Goal: Communication & Community: Answer question/provide support

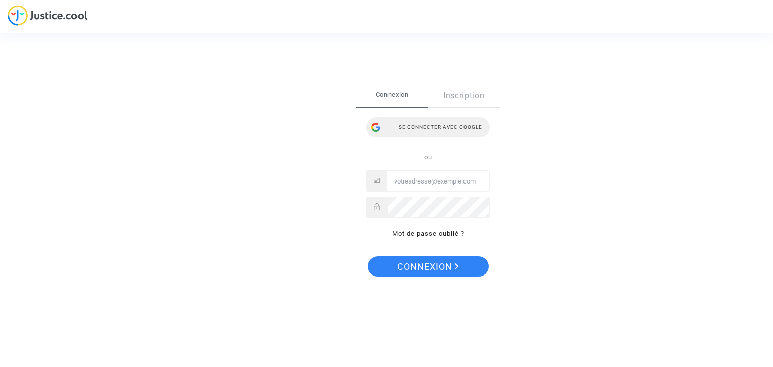
click at [438, 133] on div "Se connecter avec Google" at bounding box center [427, 127] width 123 height 20
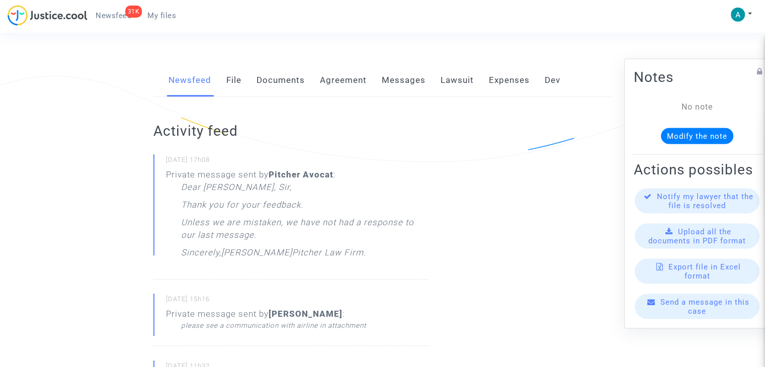
scroll to position [151, 0]
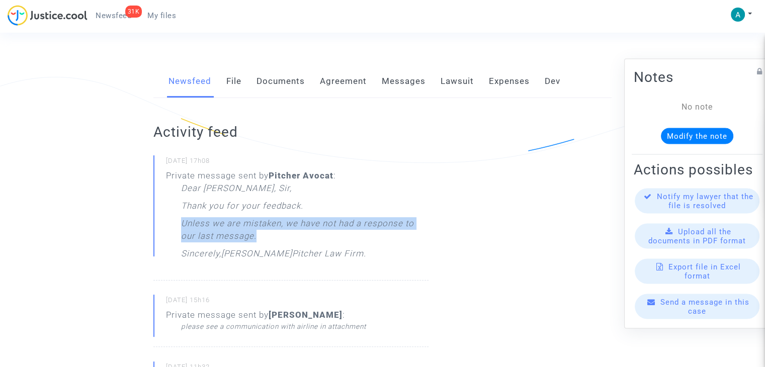
drag, startPoint x: 259, startPoint y: 236, endPoint x: 183, endPoint y: 224, distance: 77.3
click at [183, 224] on p "Unless we are mistaken, we have not had a response to our last message." at bounding box center [305, 232] width 248 height 30
copy p "Unless we are mistaken, we have not had a response to our last message."
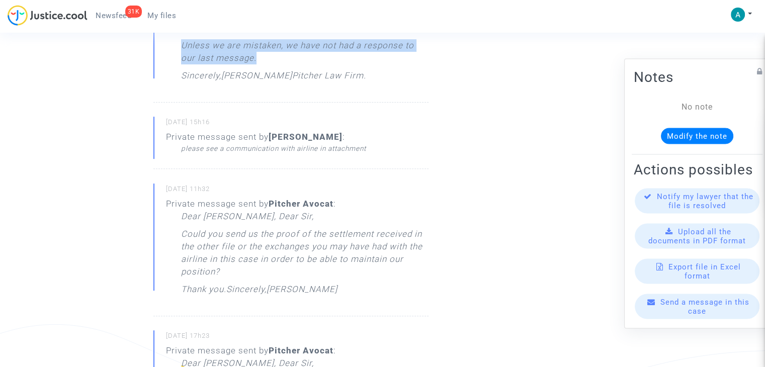
scroll to position [352, 0]
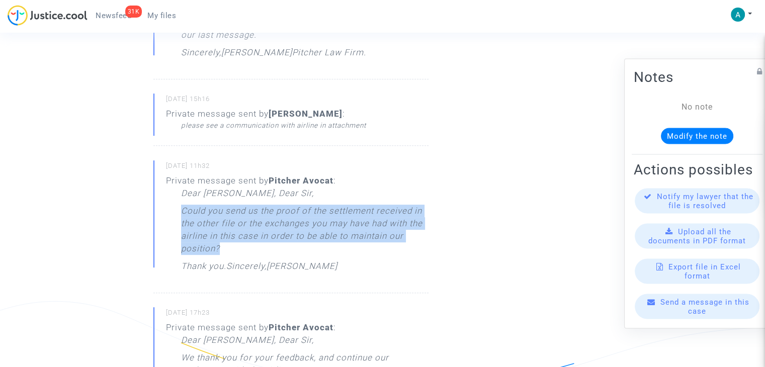
drag, startPoint x: 220, startPoint y: 253, endPoint x: 176, endPoint y: 208, distance: 63.0
click at [176, 208] on div "Private message sent by Pitcher Avocat : Dear Madam, Dear Sir, Could you send u…" at bounding box center [297, 226] width 263 height 103
copy p "Could you send us the proof of the settlement received in the other file or the…"
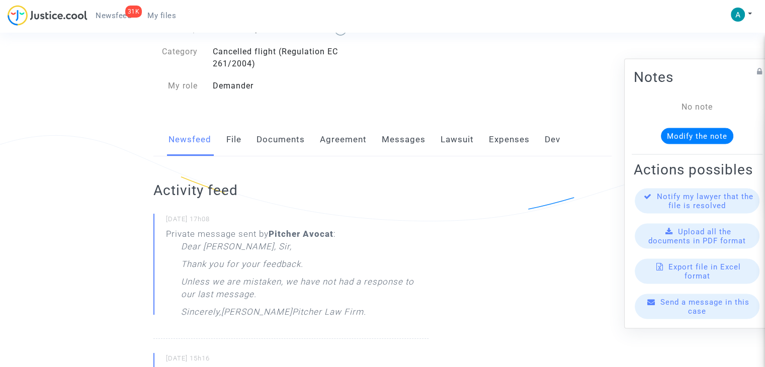
scroll to position [50, 0]
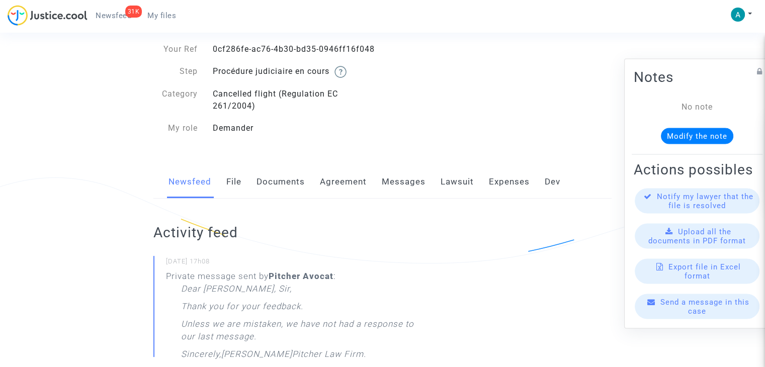
click at [699, 311] on span "Send a message in this case" at bounding box center [705, 307] width 89 height 18
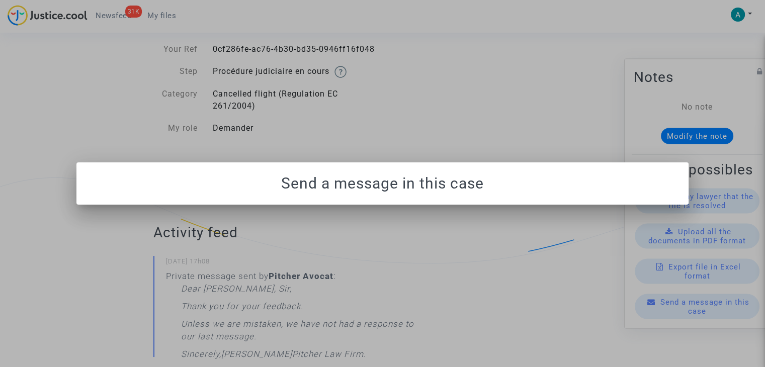
scroll to position [0, 0]
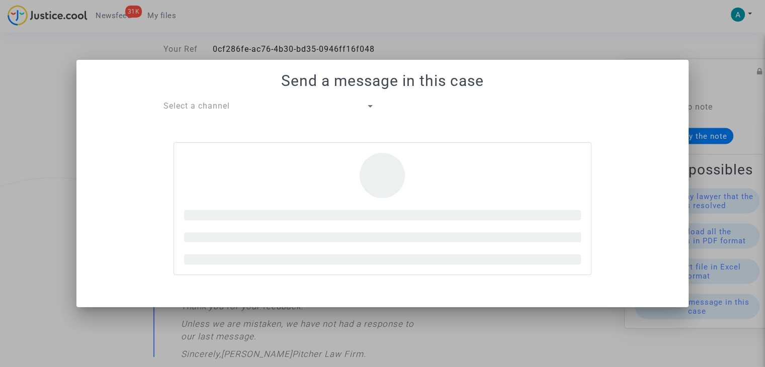
click at [249, 90] on h1 "Send a message in this case" at bounding box center [383, 81] width 588 height 18
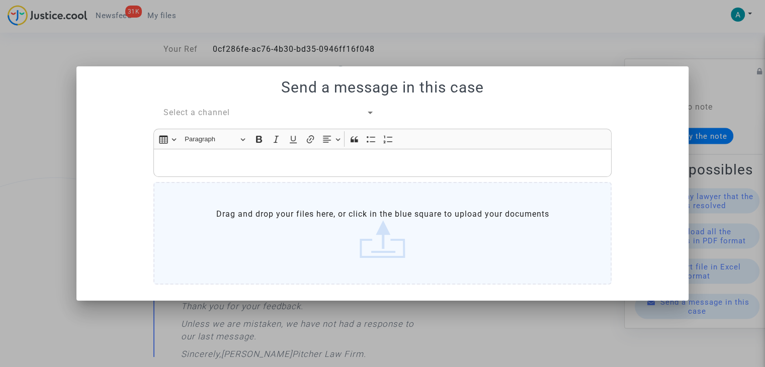
click at [220, 116] on span "Select a channel" at bounding box center [197, 113] width 66 height 10
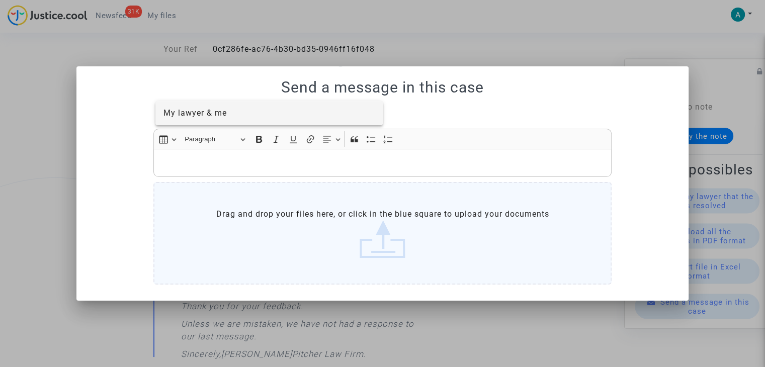
click at [238, 111] on span "My lawyer & me" at bounding box center [270, 113] width 212 height 24
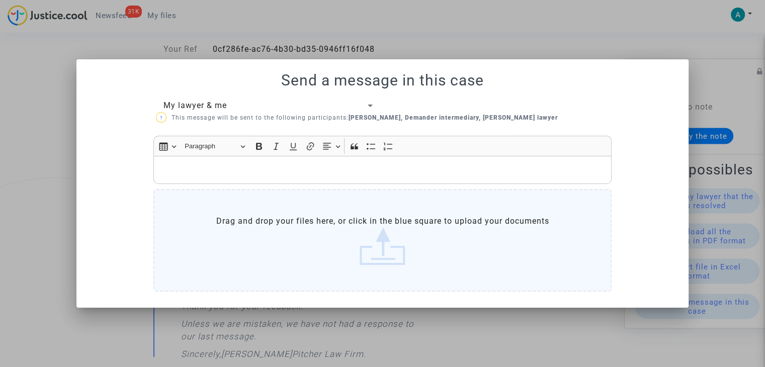
click at [235, 164] on p "Rich Text Editor, main" at bounding box center [383, 170] width 448 height 13
click at [707, 65] on div at bounding box center [382, 183] width 765 height 367
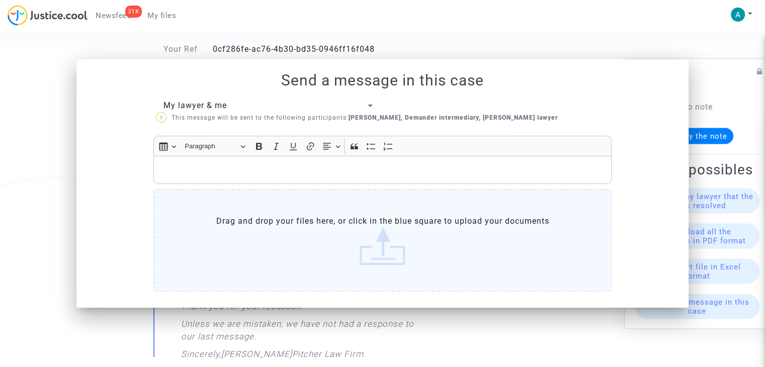
scroll to position [50, 0]
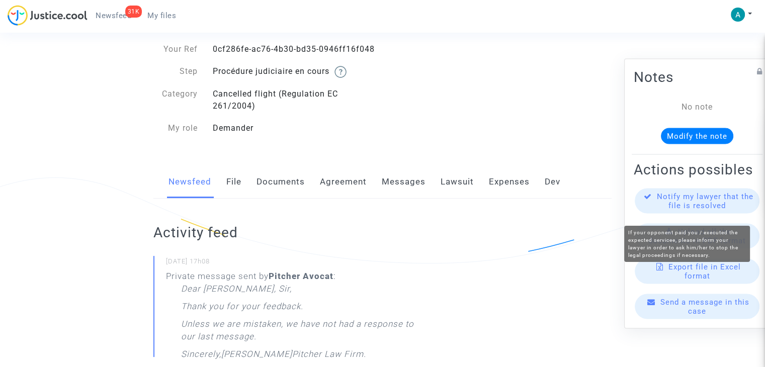
click at [710, 210] on span "Notify my lawyer that the file is resolved" at bounding box center [705, 201] width 97 height 18
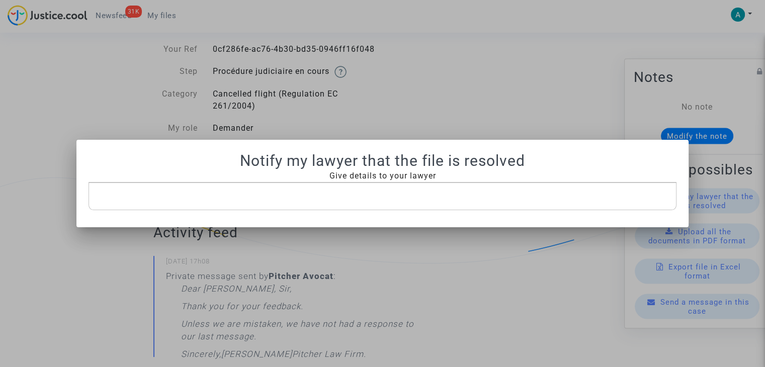
scroll to position [0, 0]
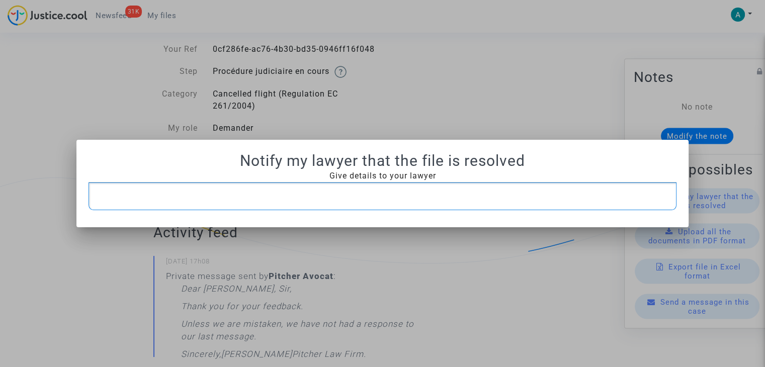
click at [372, 198] on p "Rich Text Editor, main" at bounding box center [383, 196] width 578 height 13
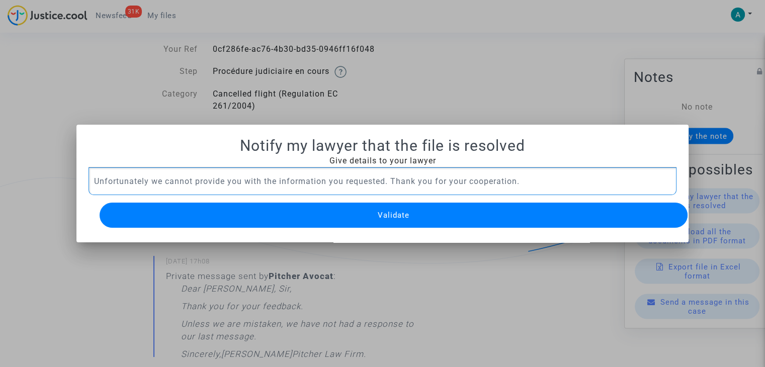
click at [388, 211] on span "Validate" at bounding box center [394, 215] width 32 height 9
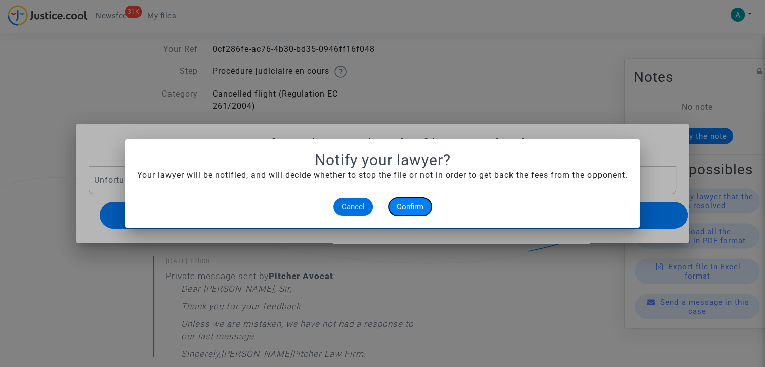
click at [405, 205] on span "Confirm" at bounding box center [410, 206] width 27 height 9
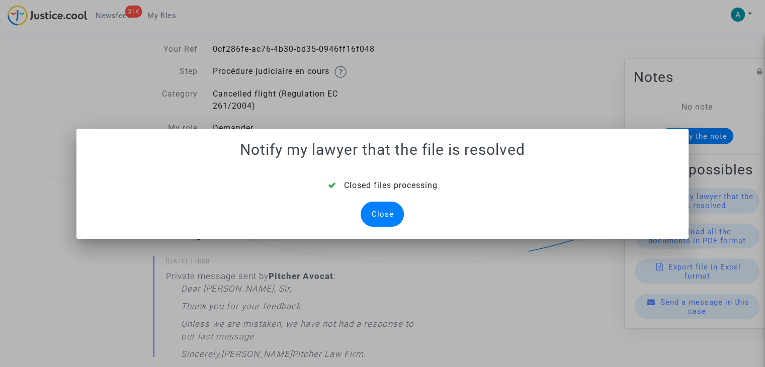
click at [384, 213] on div "Close" at bounding box center [382, 214] width 43 height 25
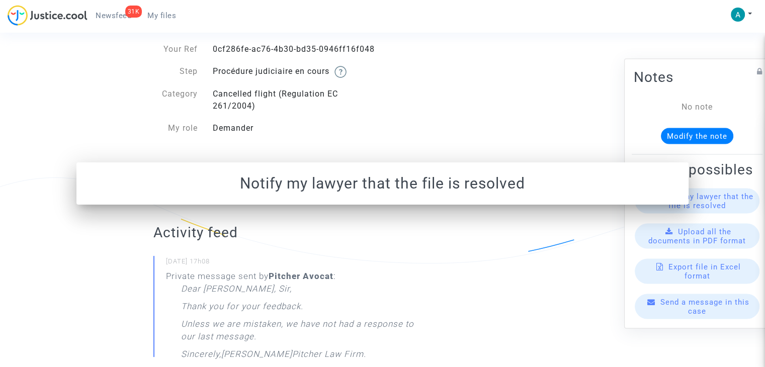
scroll to position [50, 0]
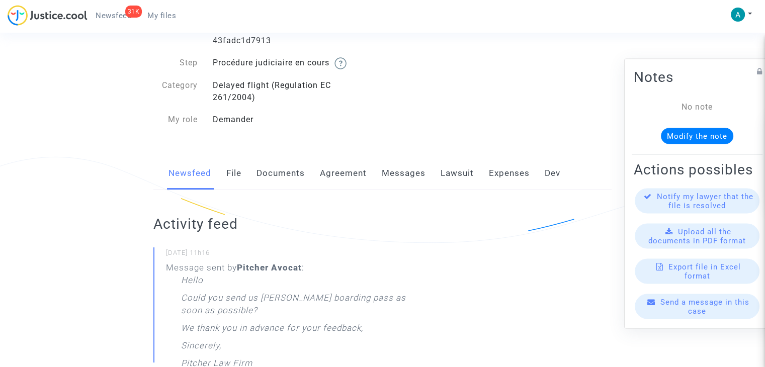
scroll to position [151, 0]
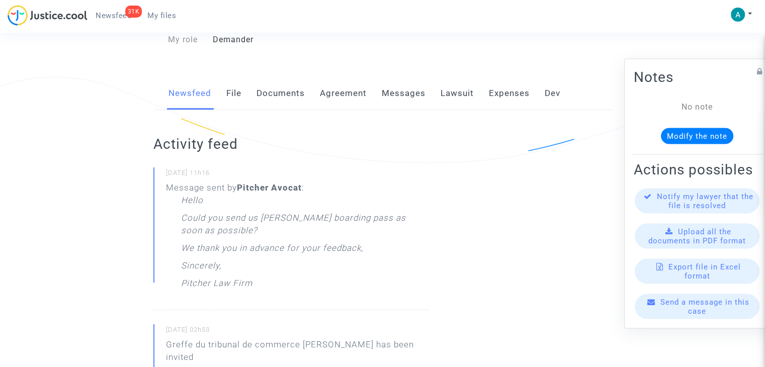
click at [690, 316] on span "Send a message in this case" at bounding box center [705, 307] width 89 height 18
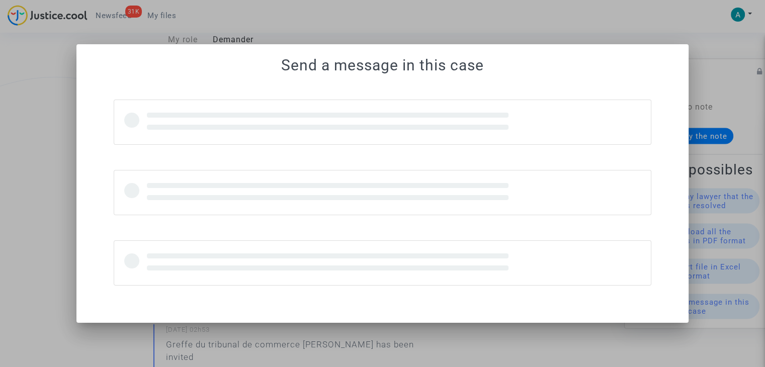
scroll to position [0, 0]
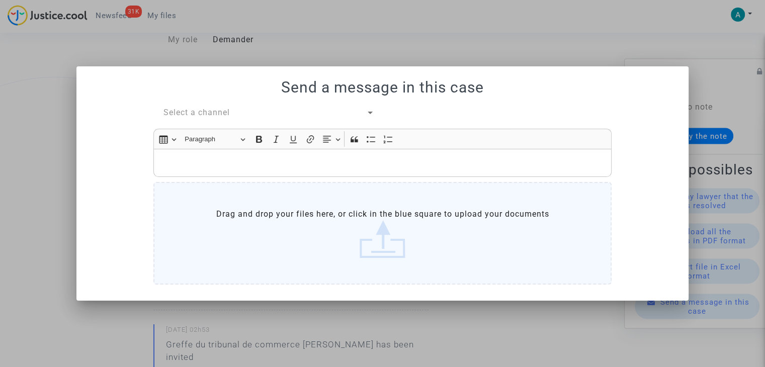
click at [211, 113] on span "Select a channel" at bounding box center [197, 113] width 66 height 10
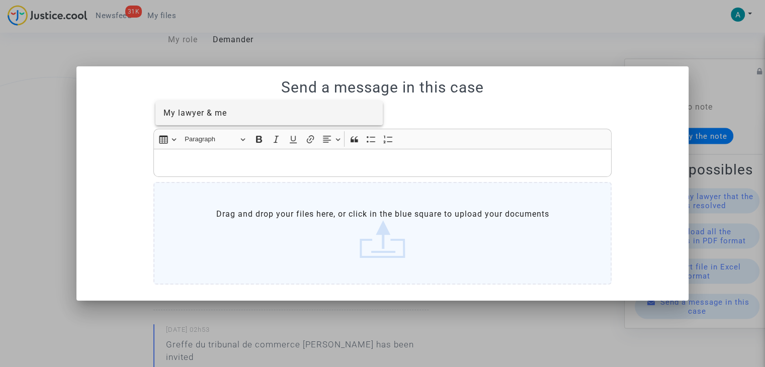
click at [224, 129] on div at bounding box center [382, 183] width 765 height 367
click at [222, 110] on span "Select a channel" at bounding box center [197, 113] width 66 height 10
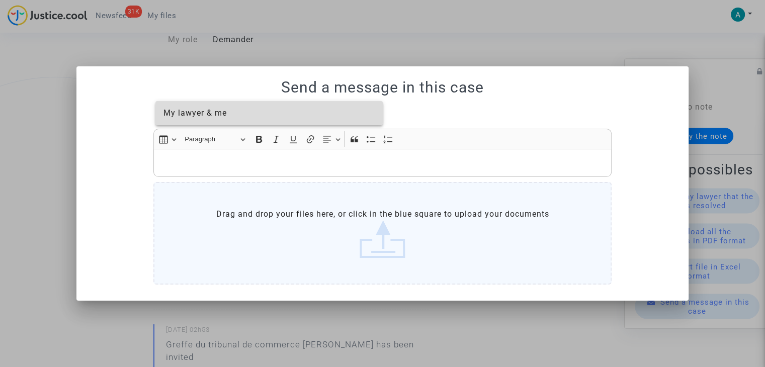
click at [217, 115] on span "My lawyer & me" at bounding box center [195, 113] width 63 height 10
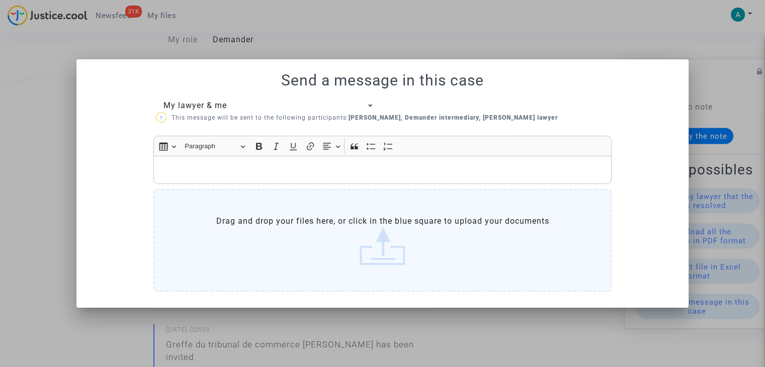
click at [213, 163] on div "Rich Text Editor, main" at bounding box center [382, 170] width 458 height 28
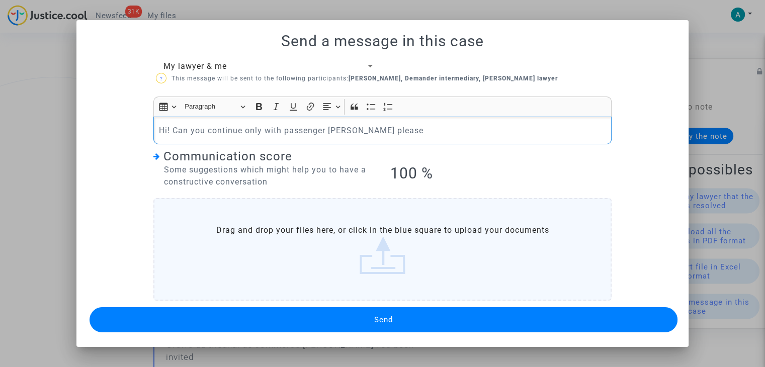
click at [358, 317] on button "Send" at bounding box center [384, 319] width 588 height 25
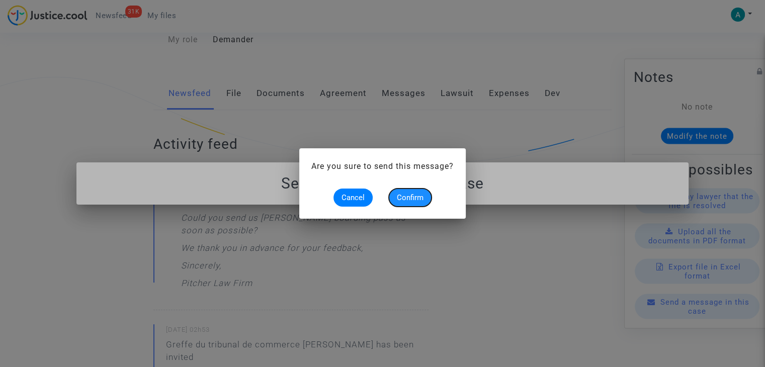
click at [415, 204] on button "Confirm" at bounding box center [410, 198] width 43 height 18
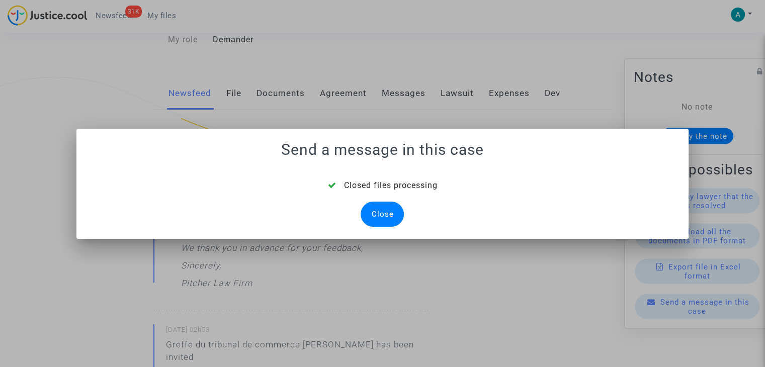
click at [384, 208] on div "Close" at bounding box center [382, 214] width 43 height 25
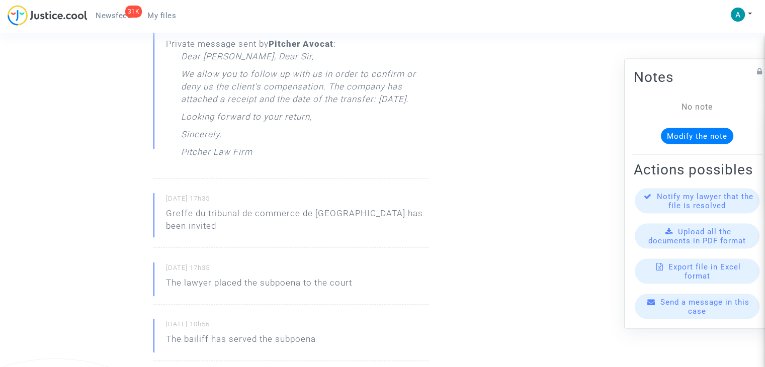
scroll to position [201, 0]
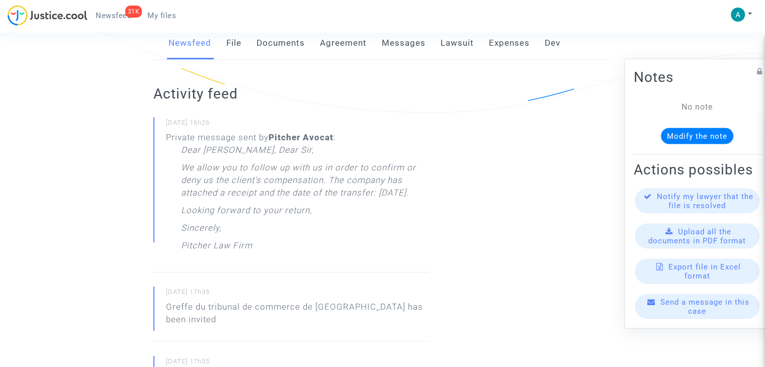
drag, startPoint x: 242, startPoint y: 211, endPoint x: 179, endPoint y: 153, distance: 85.1
click at [179, 153] on div "Private message sent by Pitcher Avocat : Dear Madam, Dear Sir, We allow you to …" at bounding box center [297, 194] width 263 height 126
copy div "Dear Madam, Dear Sir, We allow you to follow up with us in order to confirm or …"
click at [181, 239] on p "Sincerely," at bounding box center [201, 231] width 40 height 18
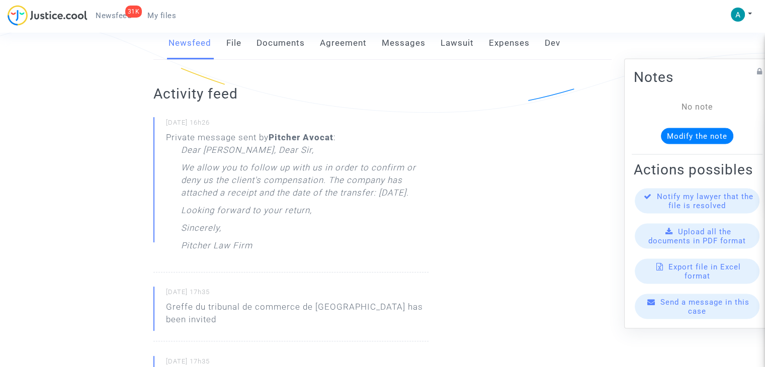
click at [203, 170] on p "We allow you to follow up with us in order to confirm or deny us the client's c…" at bounding box center [305, 183] width 248 height 43
click at [208, 130] on small "25/08/2025 - 16h26" at bounding box center [297, 124] width 263 height 13
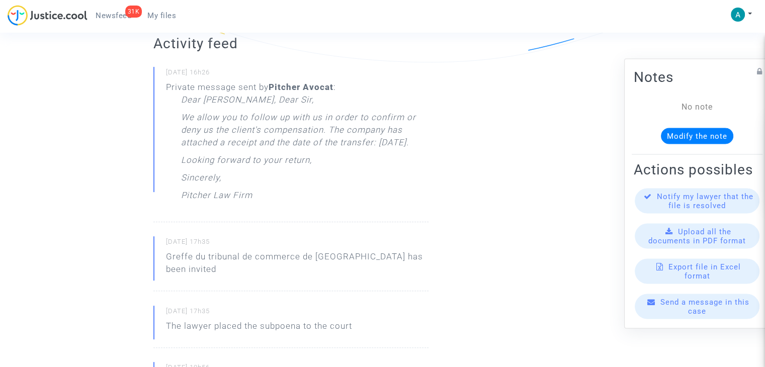
scroll to position [151, 0]
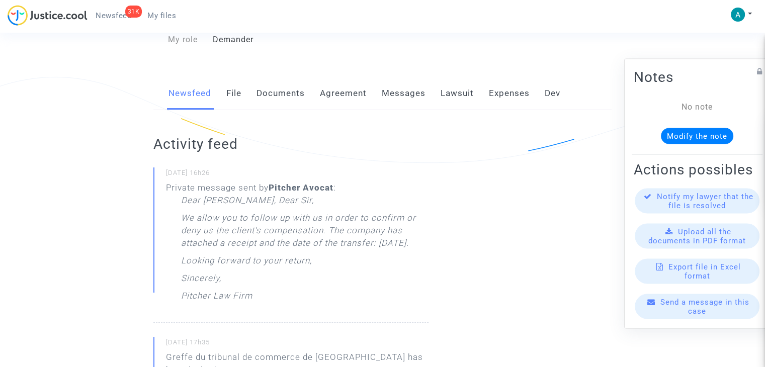
click at [231, 91] on link "File" at bounding box center [233, 93] width 15 height 33
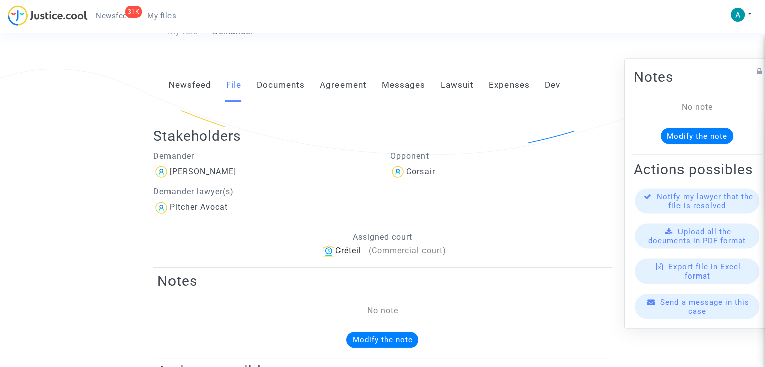
scroll to position [120, 0]
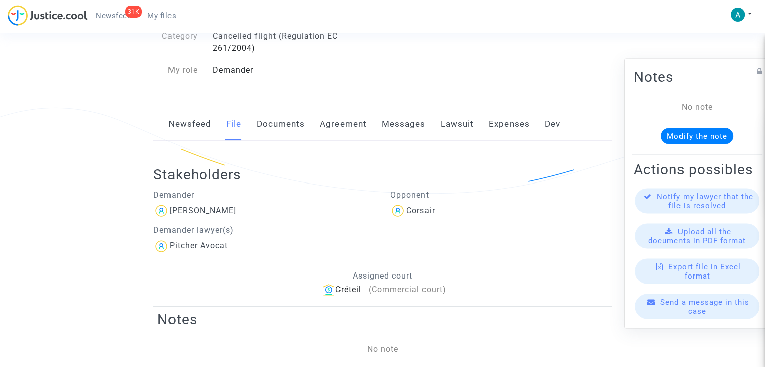
click at [278, 119] on link "Documents" at bounding box center [281, 124] width 48 height 33
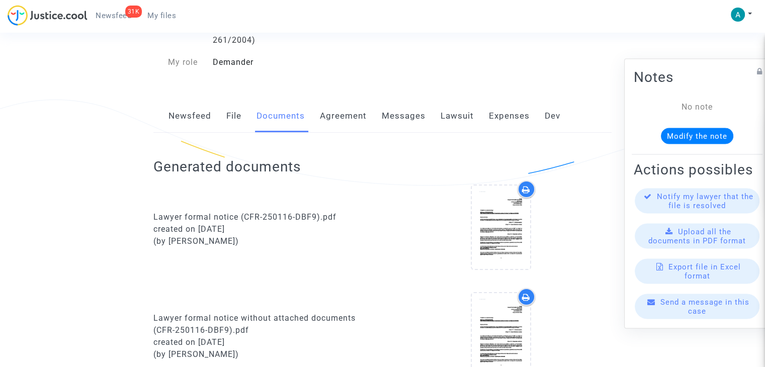
scroll to position [50, 0]
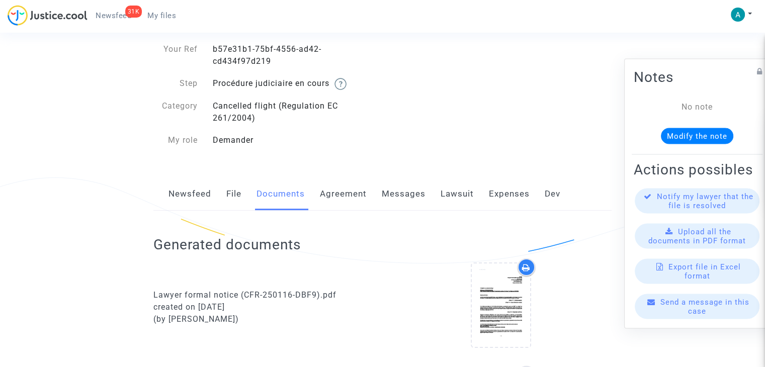
click at [348, 191] on link "Agreement" at bounding box center [343, 194] width 47 height 33
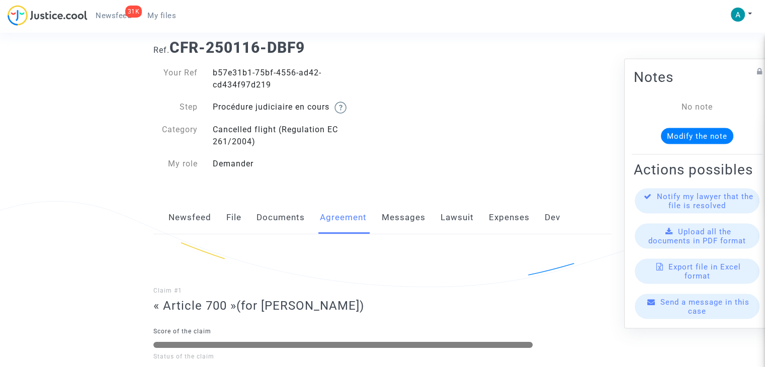
scroll to position [50, 0]
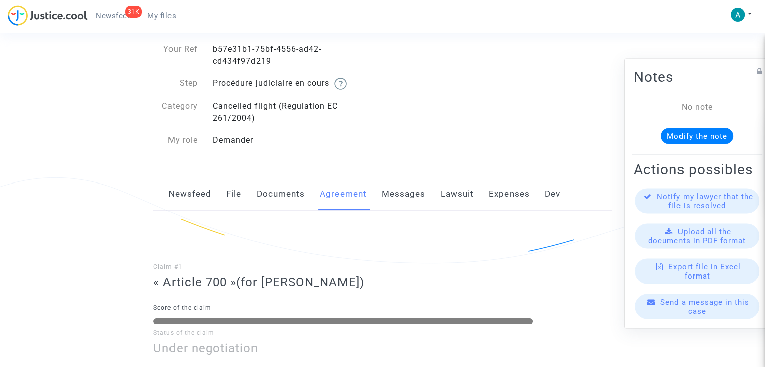
click at [552, 200] on link "Dev" at bounding box center [553, 194] width 16 height 33
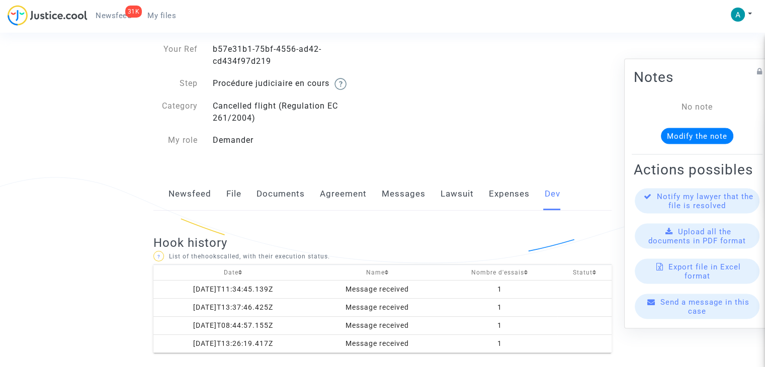
scroll to position [54, 0]
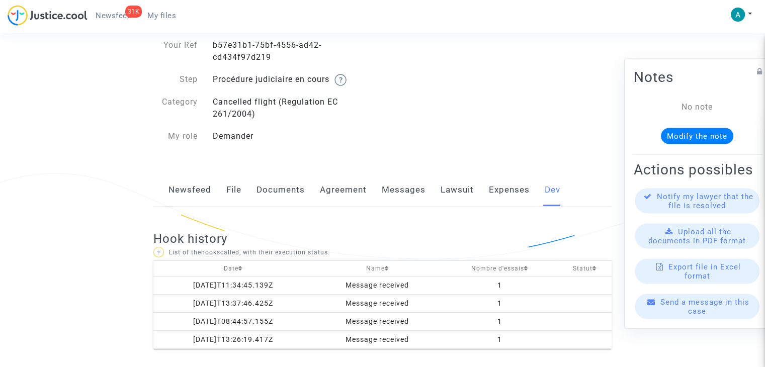
click at [209, 188] on link "Newsfeed" at bounding box center [190, 190] width 43 height 33
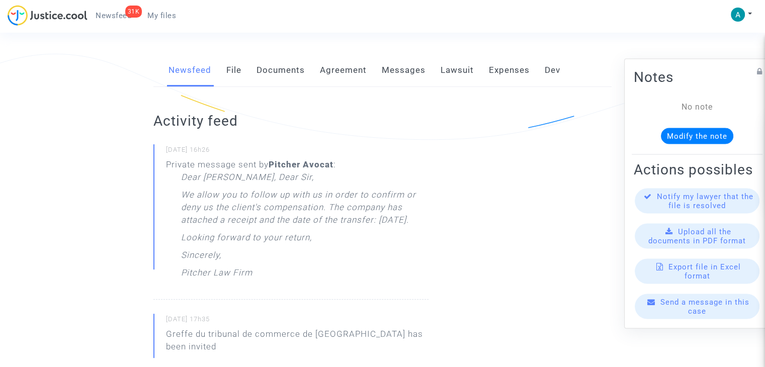
scroll to position [181, 0]
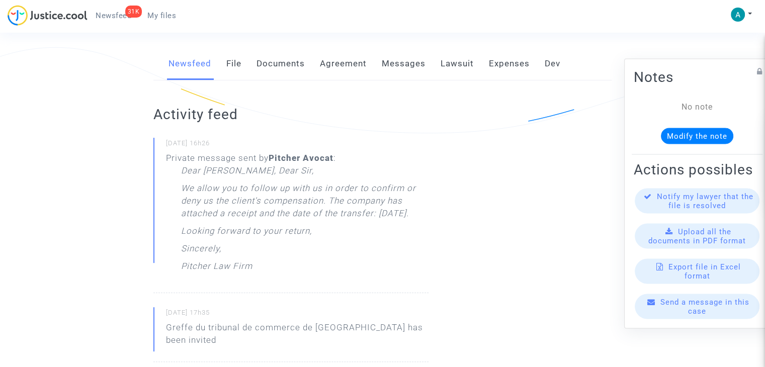
click at [236, 266] on div "Dear Madam, Dear Sir, We allow you to follow up with us in order to confirm or …" at bounding box center [305, 221] width 248 height 113
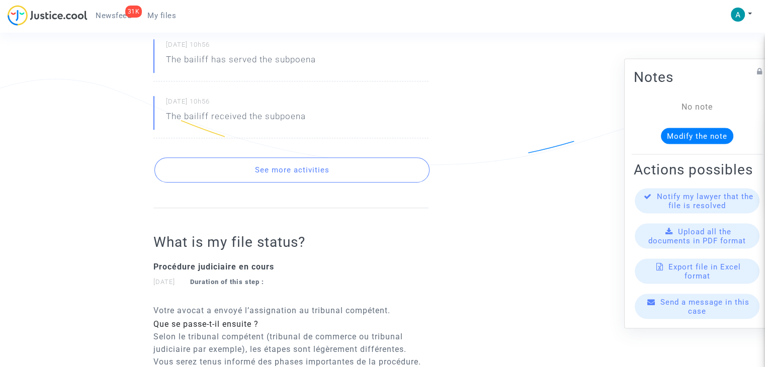
scroll to position [583, 0]
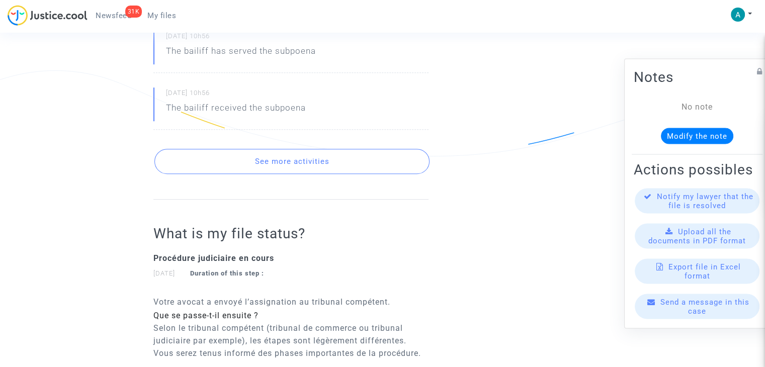
click at [291, 159] on button "See more activities" at bounding box center [291, 161] width 275 height 25
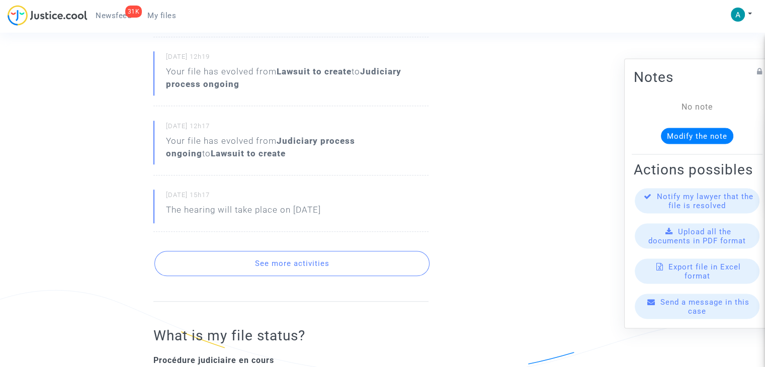
scroll to position [805, 0]
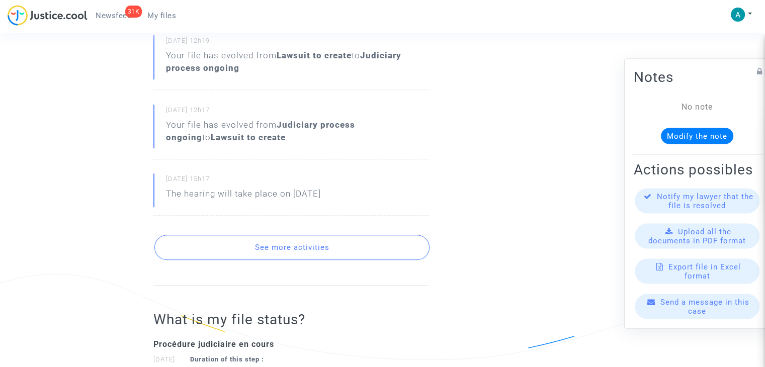
click at [338, 251] on button "See more activities" at bounding box center [291, 247] width 275 height 25
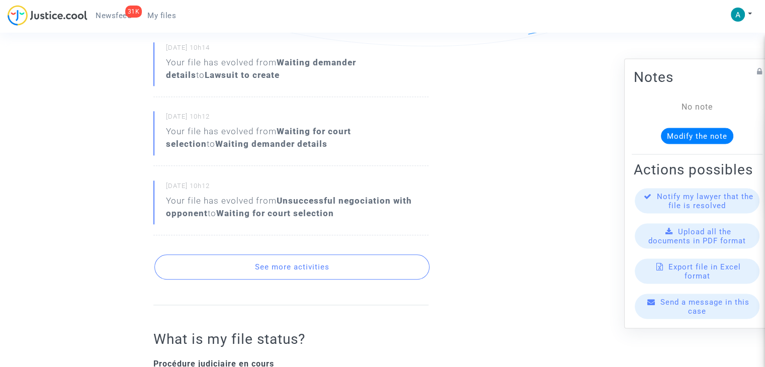
scroll to position [1157, 0]
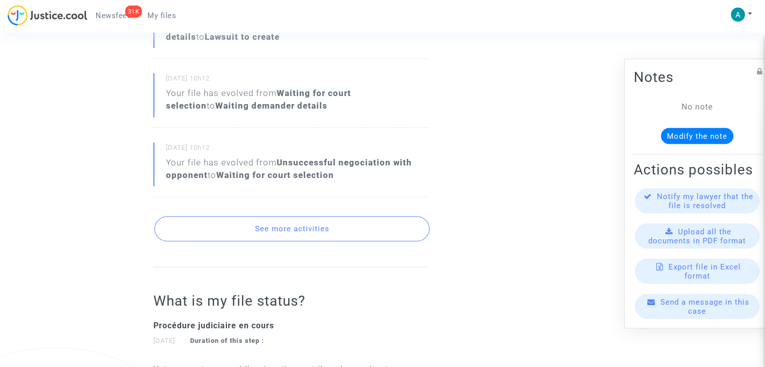
click at [336, 224] on button "See more activities" at bounding box center [291, 228] width 275 height 25
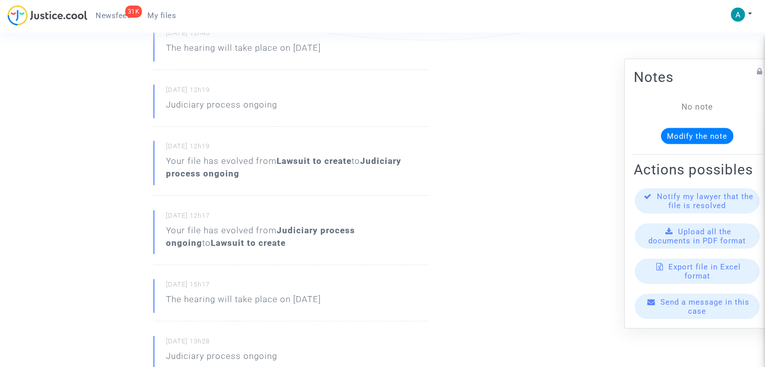
scroll to position [654, 0]
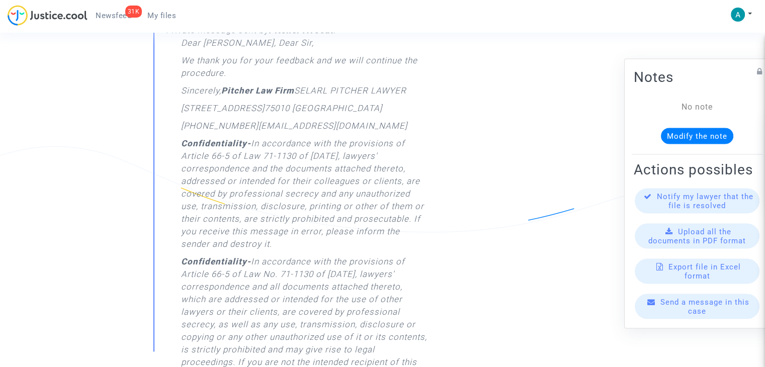
click at [265, 107] on p "201 rue du Faubourg Saint-Denis" at bounding box center [223, 111] width 84 height 18
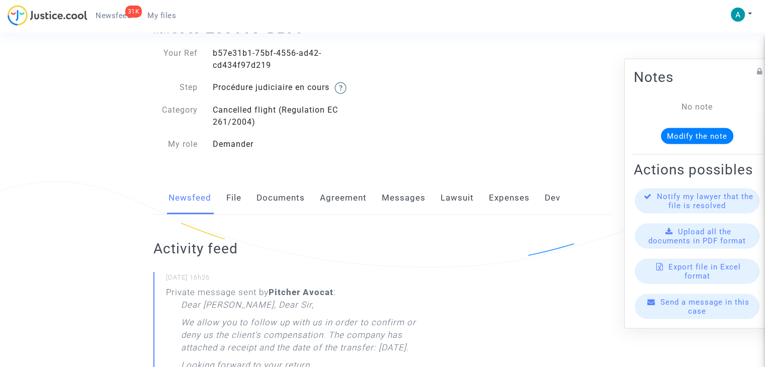
scroll to position [101, 0]
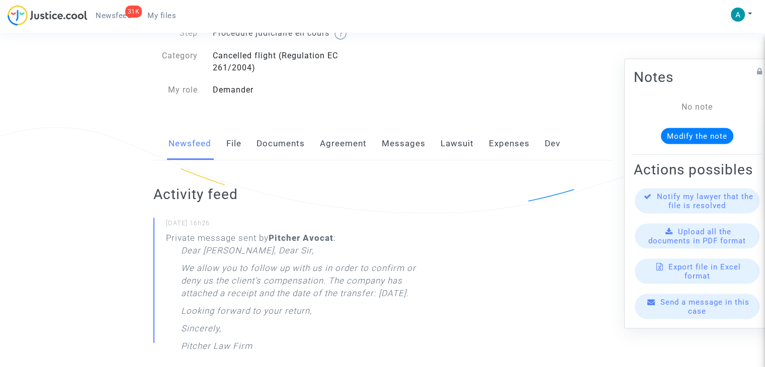
click at [271, 146] on link "Documents" at bounding box center [281, 143] width 48 height 33
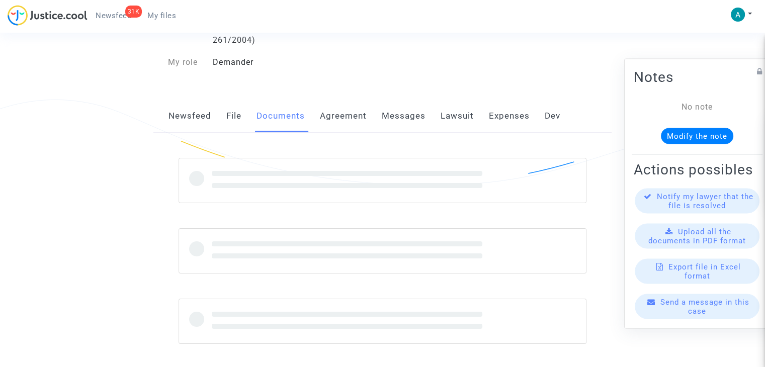
scroll to position [130, 0]
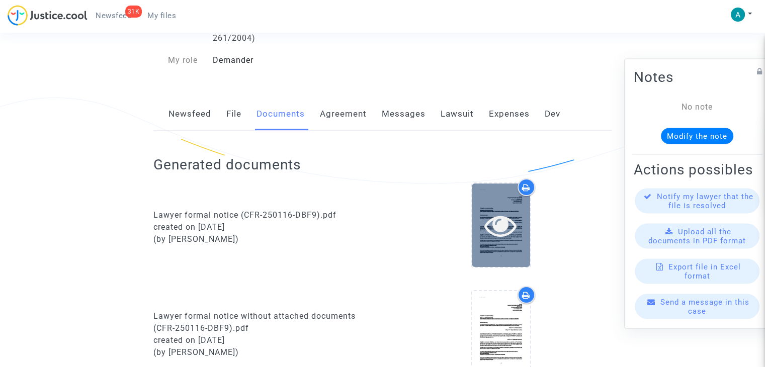
click at [509, 222] on icon at bounding box center [501, 225] width 33 height 32
click at [502, 219] on icon at bounding box center [501, 225] width 33 height 32
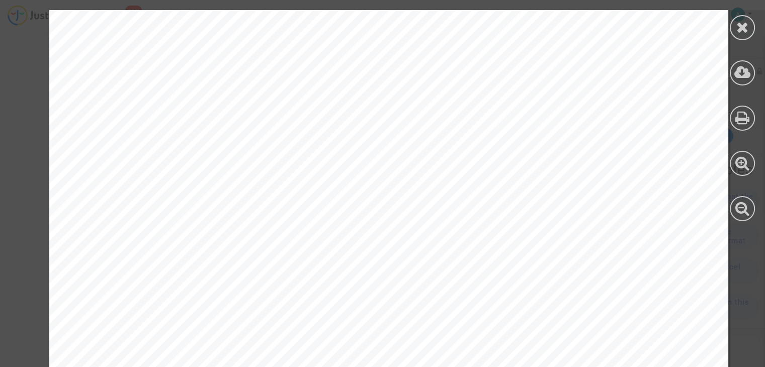
scroll to position [0, 0]
click at [742, 33] on icon at bounding box center [743, 27] width 13 height 15
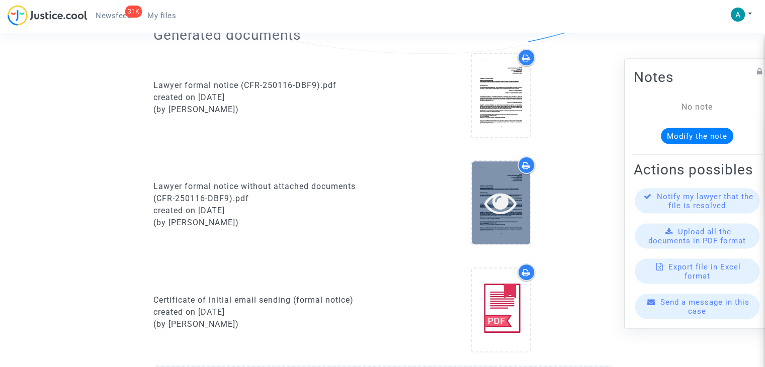
scroll to position [281, 0]
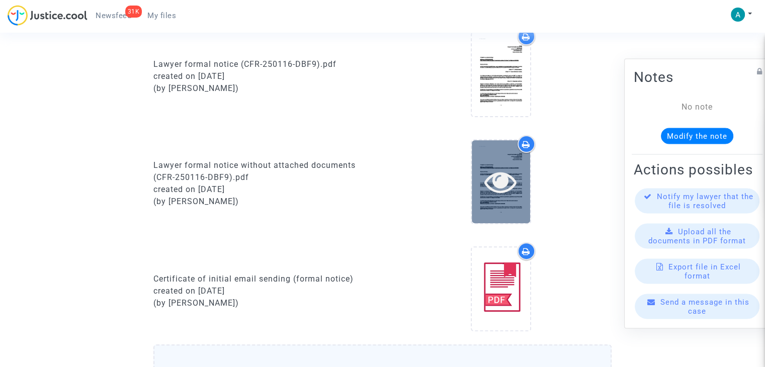
click at [500, 190] on icon at bounding box center [501, 182] width 33 height 32
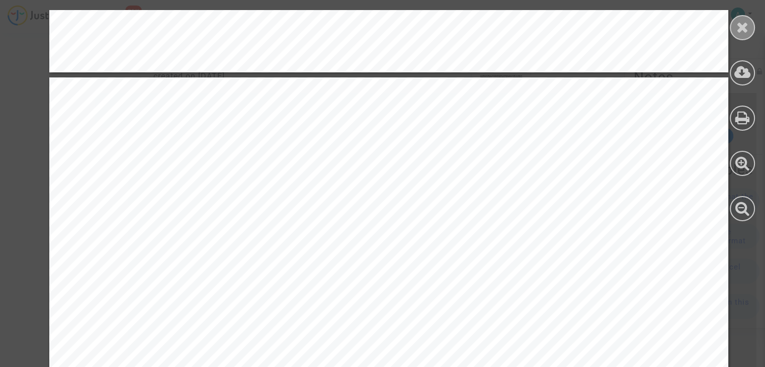
scroll to position [906, 0]
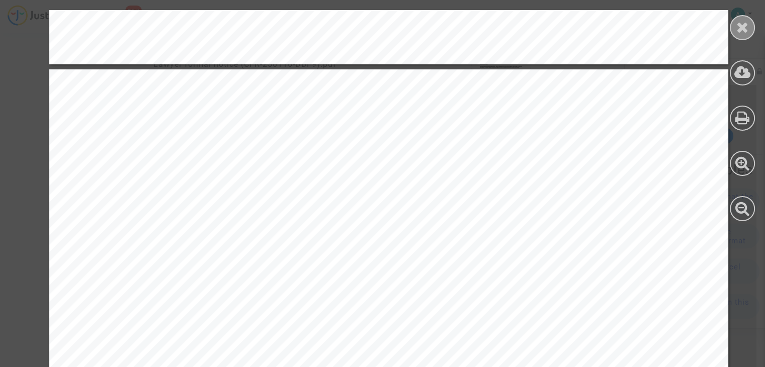
click at [744, 29] on icon at bounding box center [743, 27] width 13 height 15
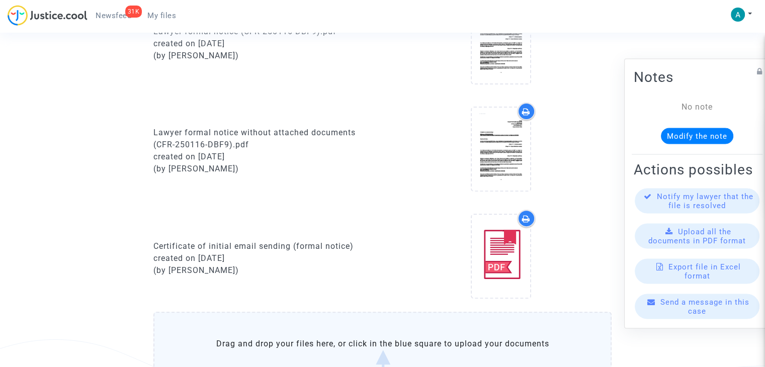
scroll to position [332, 0]
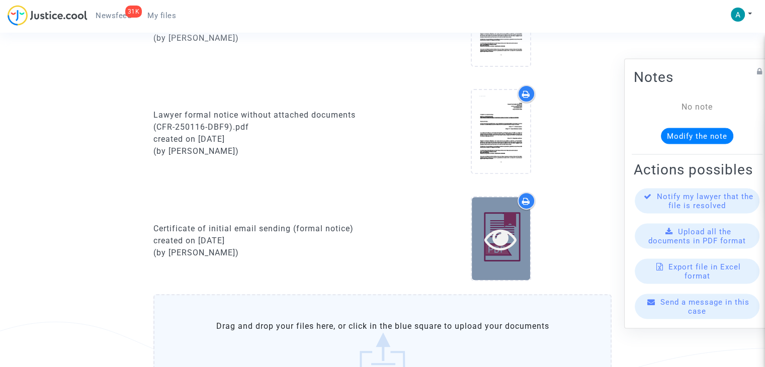
click at [494, 240] on icon at bounding box center [501, 239] width 33 height 32
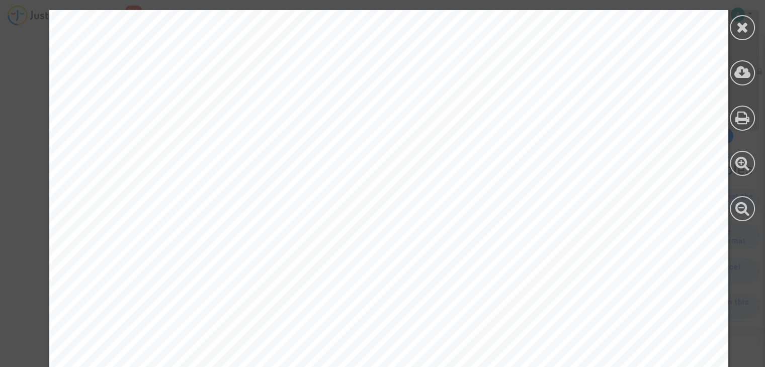
scroll to position [503, 0]
click at [739, 31] on icon at bounding box center [743, 27] width 13 height 15
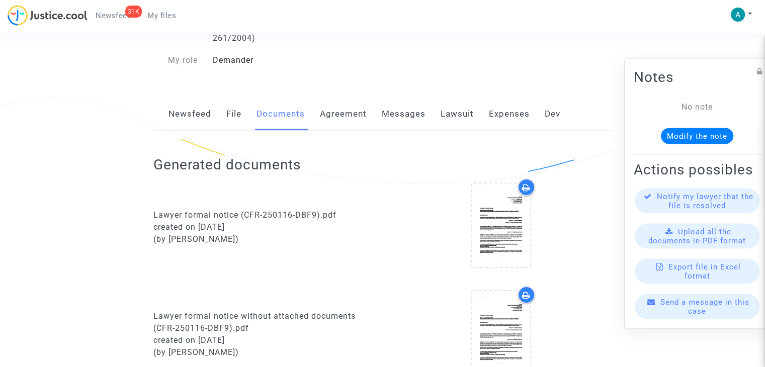
scroll to position [0, 0]
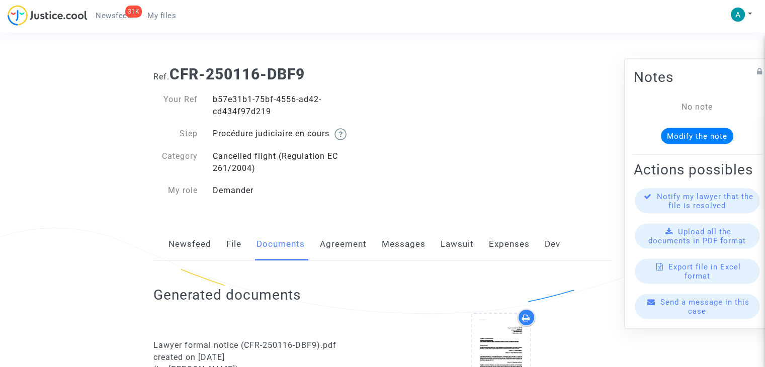
click at [338, 244] on link "Agreement" at bounding box center [343, 244] width 47 height 33
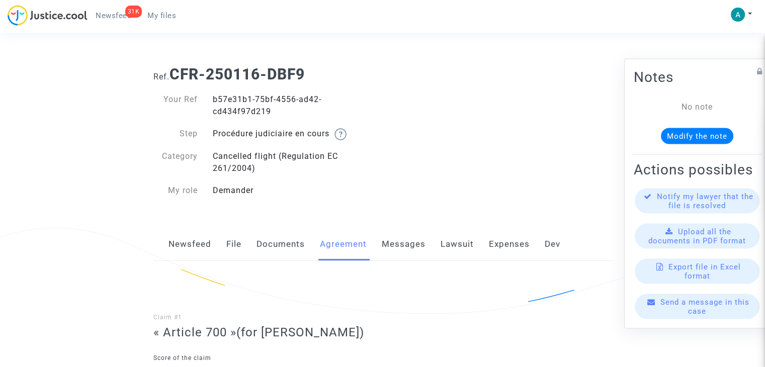
click at [197, 253] on link "Newsfeed" at bounding box center [190, 244] width 43 height 33
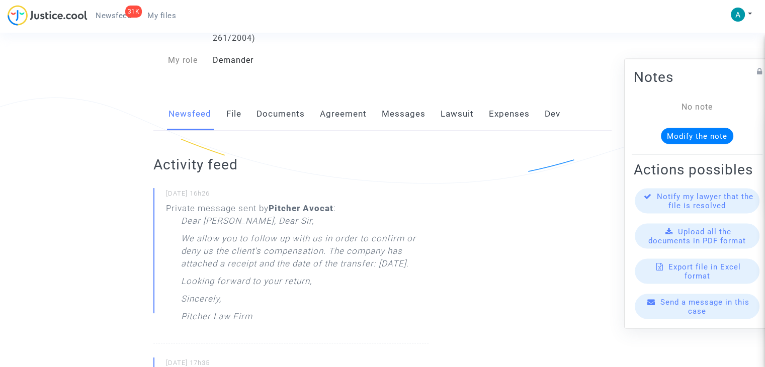
scroll to position [181, 0]
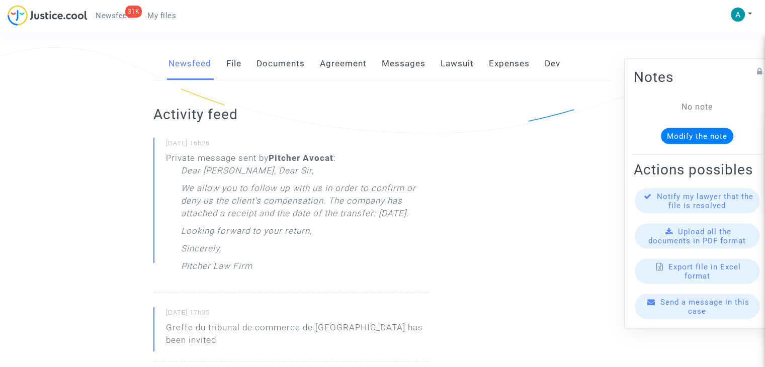
click at [315, 213] on p "We allow you to follow up with us in order to confirm or deny us the client's c…" at bounding box center [305, 203] width 248 height 43
click at [687, 246] on span "Upload all the documents in PDF format" at bounding box center [698, 236] width 98 height 18
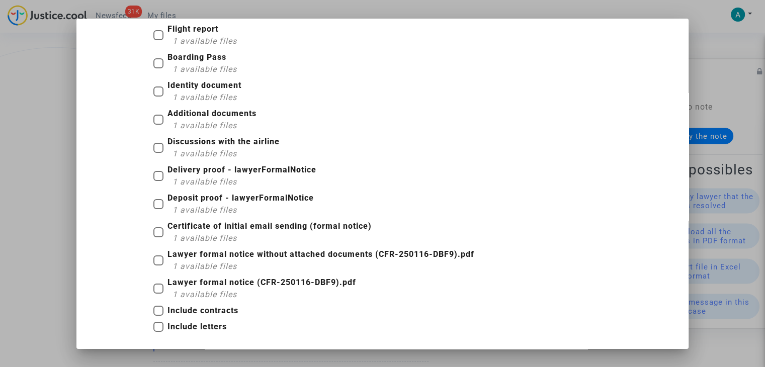
scroll to position [4, 0]
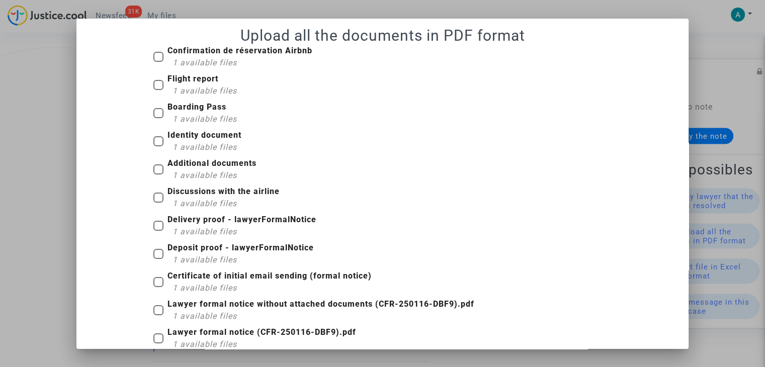
click at [273, 248] on b "Deposit proof - lawyerFormalNotice" at bounding box center [241, 248] width 146 height 10
click at [158, 259] on input "Deposit proof - lawyerFormalNotice 1 available files" at bounding box center [158, 259] width 1 height 1
checkbox input "true"
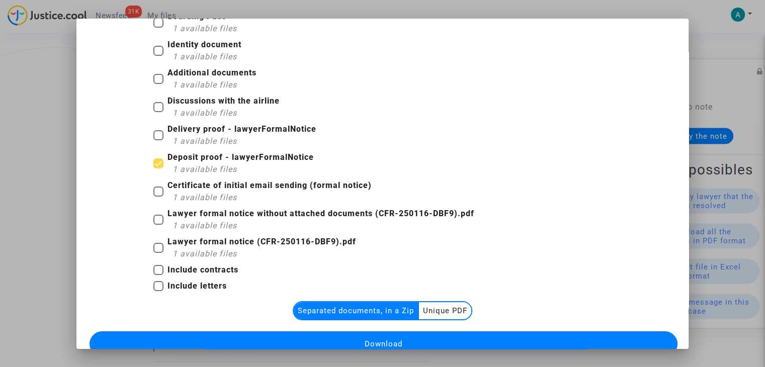
scroll to position [130, 0]
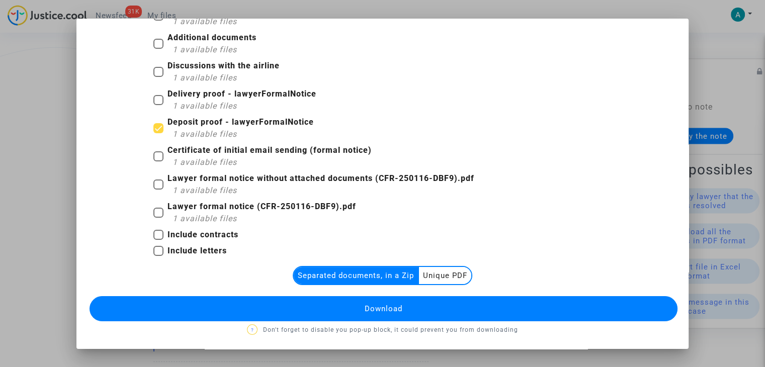
click at [413, 303] on button "Download" at bounding box center [384, 308] width 588 height 25
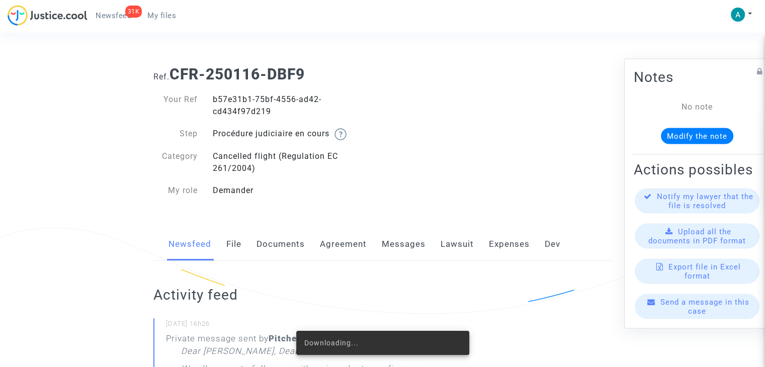
scroll to position [181, 0]
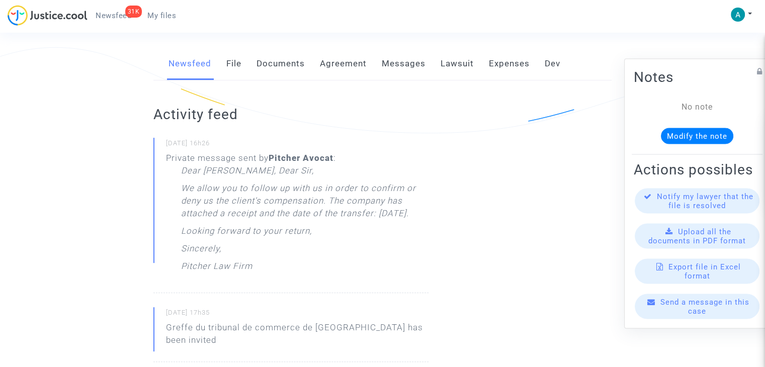
click at [692, 242] on span "Upload all the documents in PDF format" at bounding box center [698, 236] width 98 height 18
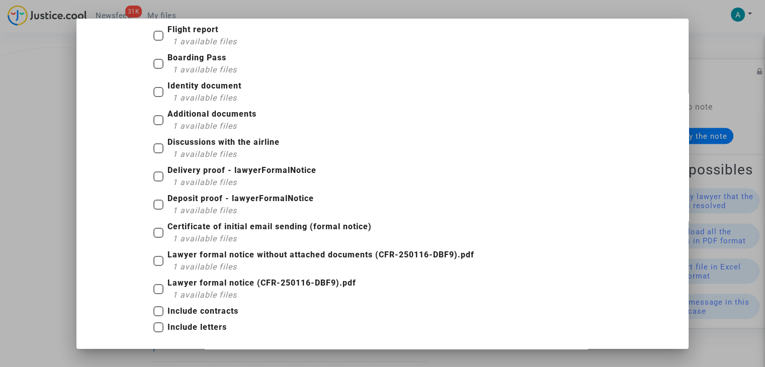
scroll to position [54, 0]
click at [148, 207] on div "Deposit proof - lawyerFormalNotice 1 available files" at bounding box center [382, 206] width 473 height 28
click at [155, 204] on span at bounding box center [158, 204] width 10 height 10
click at [158, 209] on input "Deposit proof - lawyerFormalNotice 1 available files" at bounding box center [158, 209] width 1 height 1
checkbox input "true"
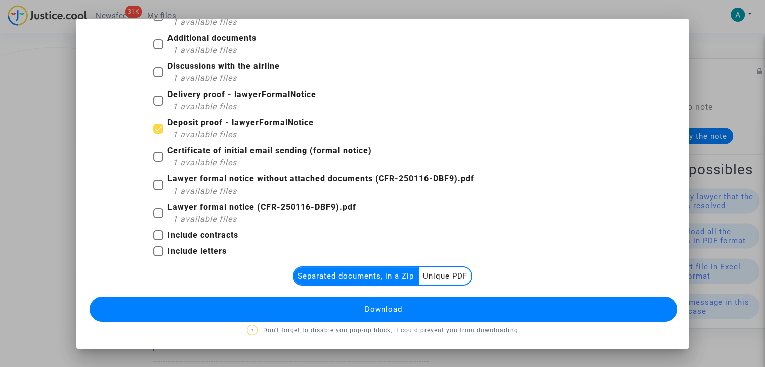
scroll to position [130, 0]
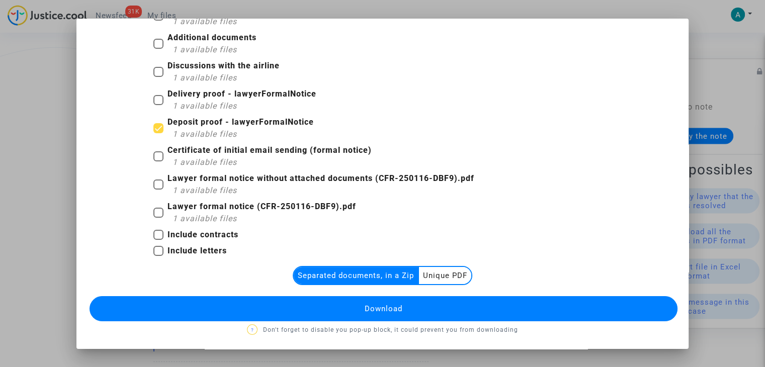
click at [447, 276] on multi-toggle-item "Unique PDF" at bounding box center [445, 275] width 52 height 17
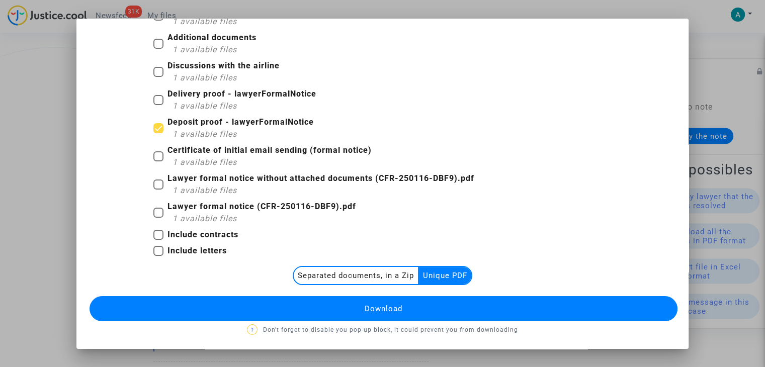
drag, startPoint x: 487, startPoint y: 304, endPoint x: 498, endPoint y: 293, distance: 15.3
click at [492, 299] on button "Download" at bounding box center [384, 308] width 588 height 25
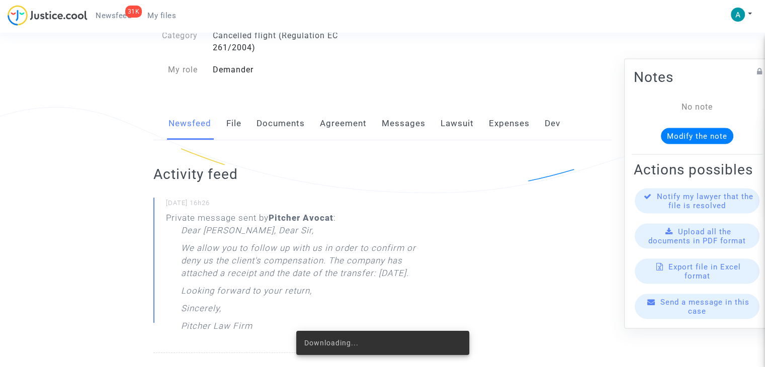
scroll to position [30, 0]
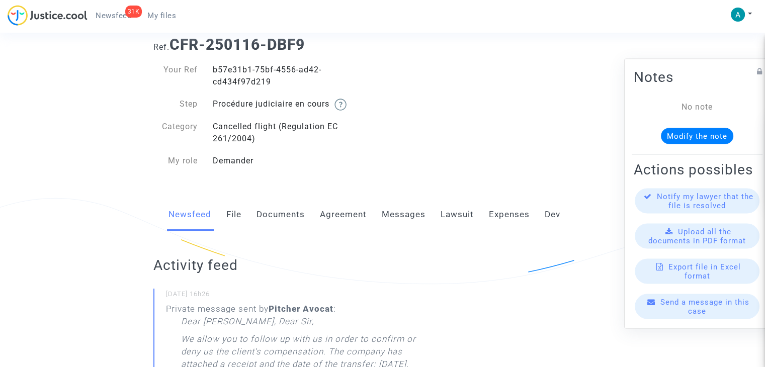
click at [235, 219] on link "File" at bounding box center [233, 214] width 15 height 33
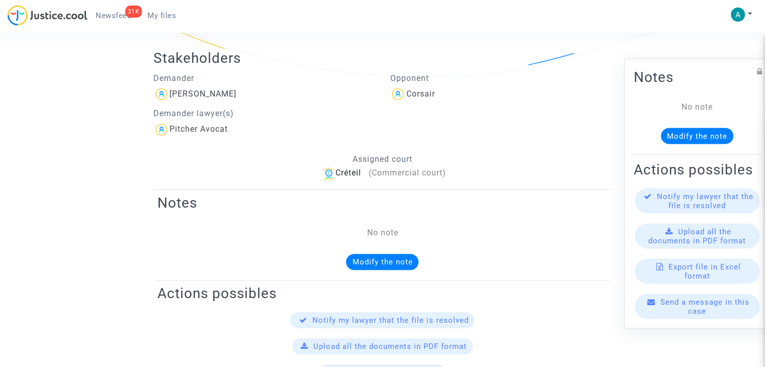
scroll to position [252, 0]
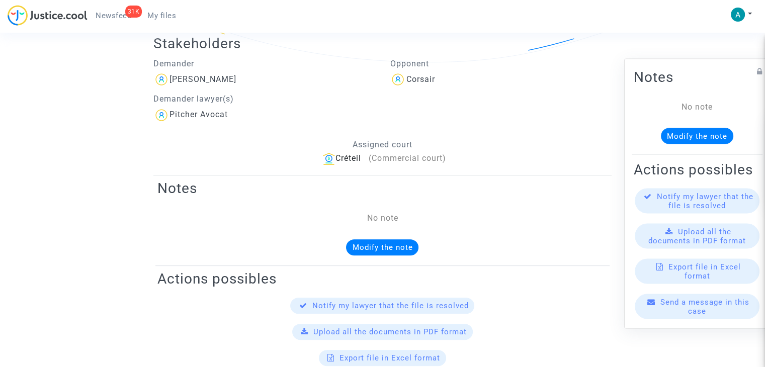
click at [386, 159] on span "(Commercial court)" at bounding box center [406, 158] width 77 height 10
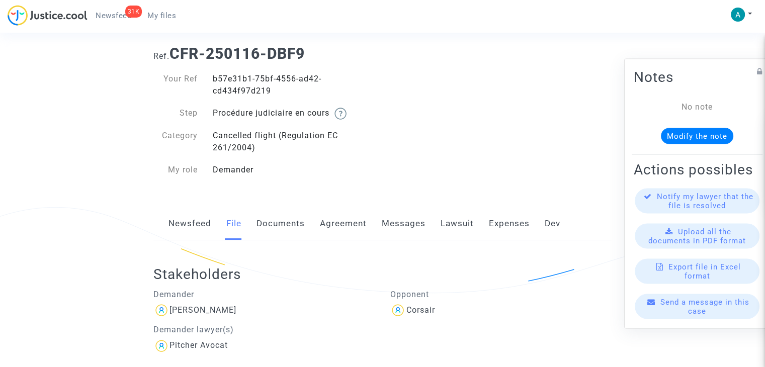
scroll to position [20, 0]
click at [296, 222] on link "Documents" at bounding box center [281, 224] width 48 height 33
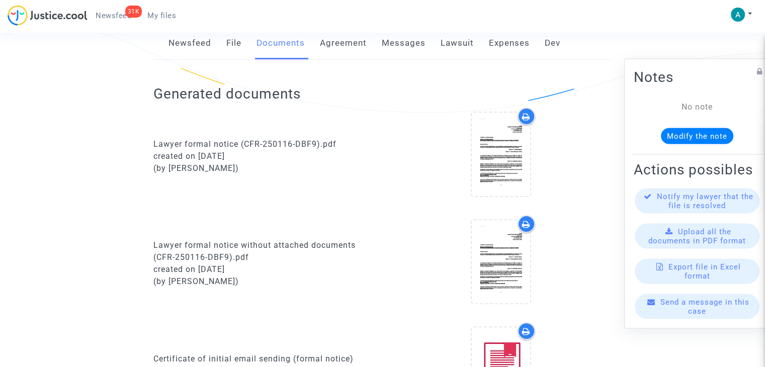
scroll to position [50, 0]
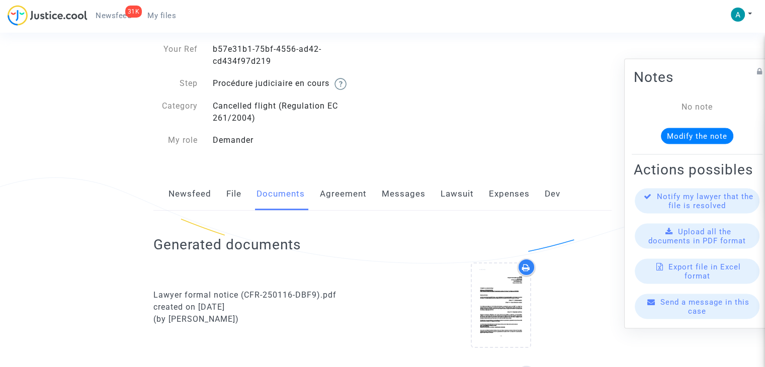
click at [178, 206] on link "Newsfeed" at bounding box center [190, 194] width 43 height 33
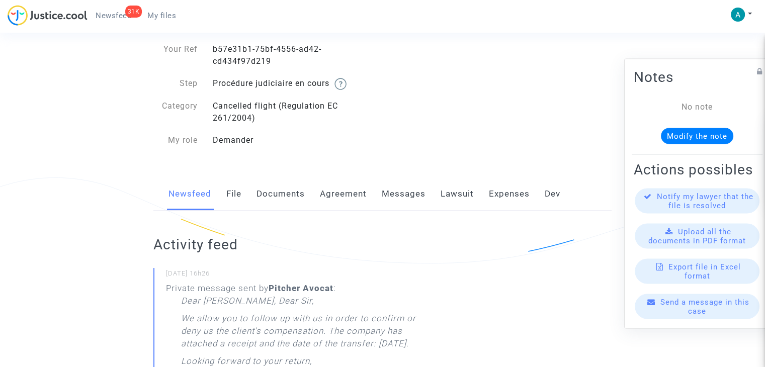
scroll to position [30, 0]
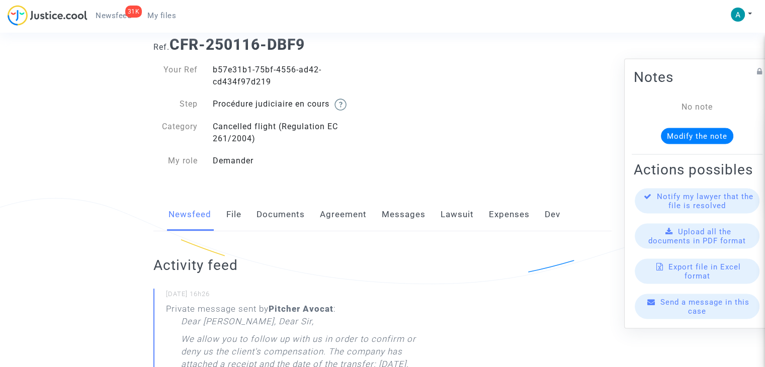
click at [456, 218] on link "Lawsuit" at bounding box center [457, 214] width 33 height 33
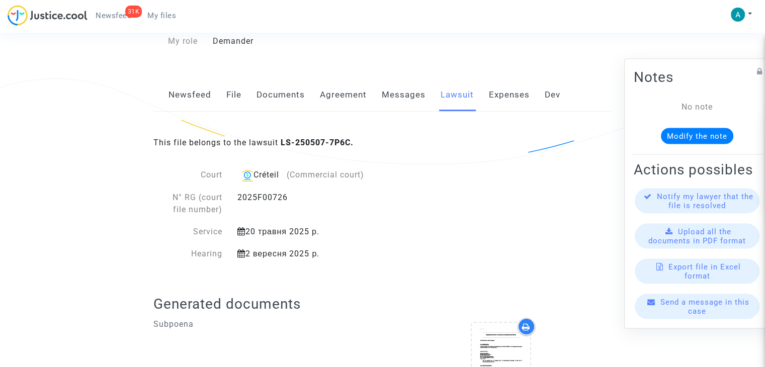
scroll to position [151, 0]
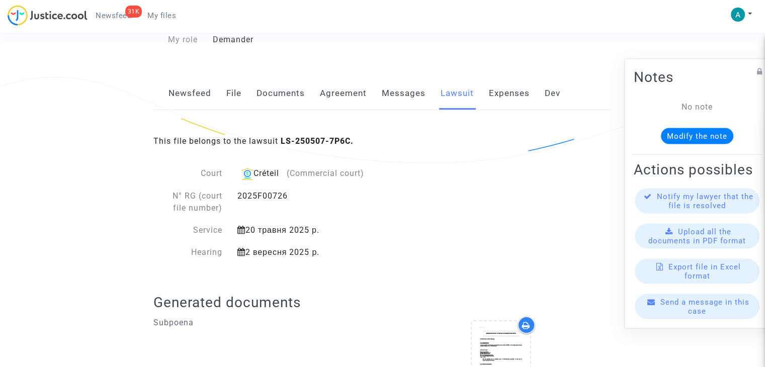
click at [503, 89] on link "Expenses" at bounding box center [509, 93] width 41 height 33
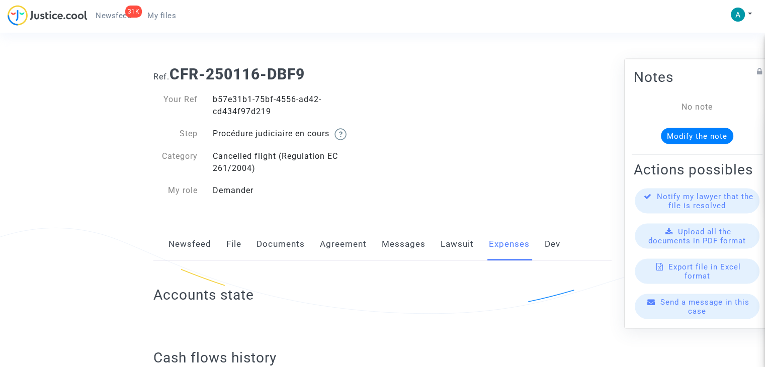
click at [447, 247] on link "Lawsuit" at bounding box center [457, 244] width 33 height 33
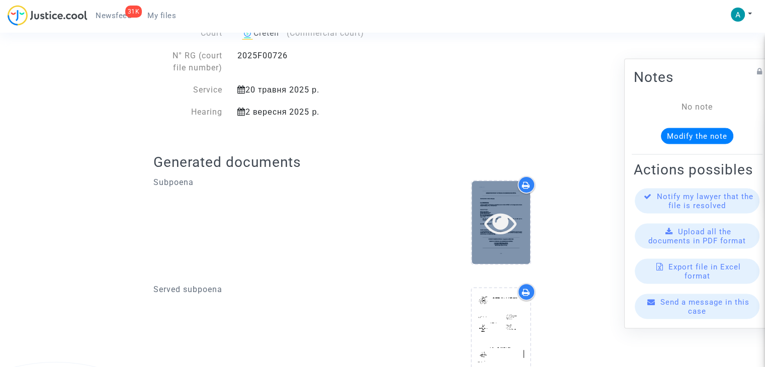
scroll to position [335, 0]
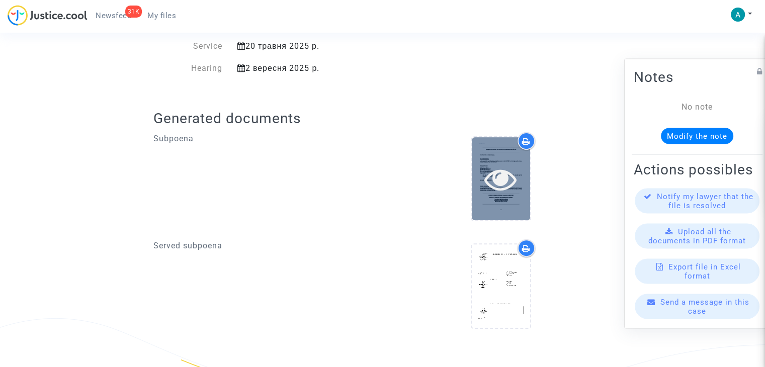
click at [491, 156] on div at bounding box center [501, 178] width 58 height 83
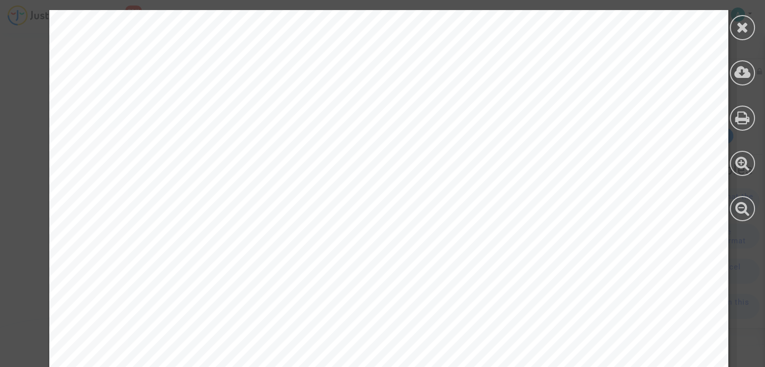
scroll to position [0, 0]
click at [747, 28] on icon at bounding box center [743, 27] width 13 height 15
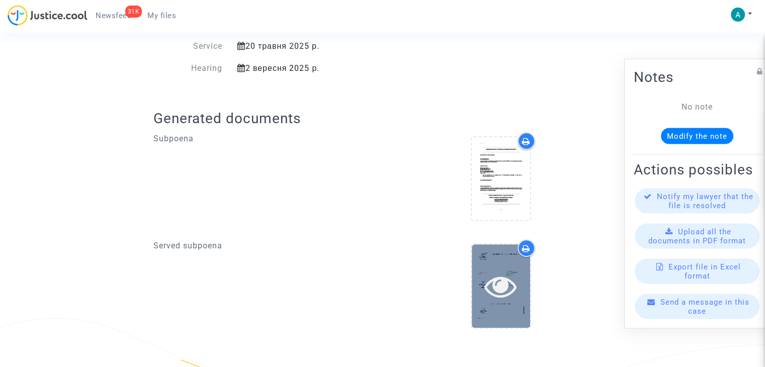
click at [488, 269] on div at bounding box center [501, 286] width 58 height 83
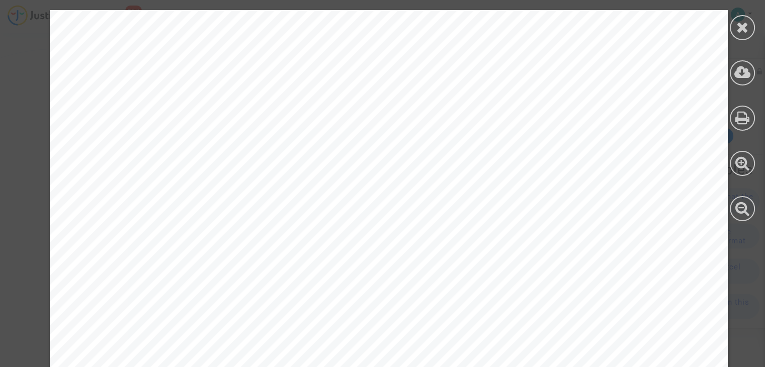
scroll to position [84, 0]
click at [745, 25] on icon at bounding box center [743, 27] width 13 height 15
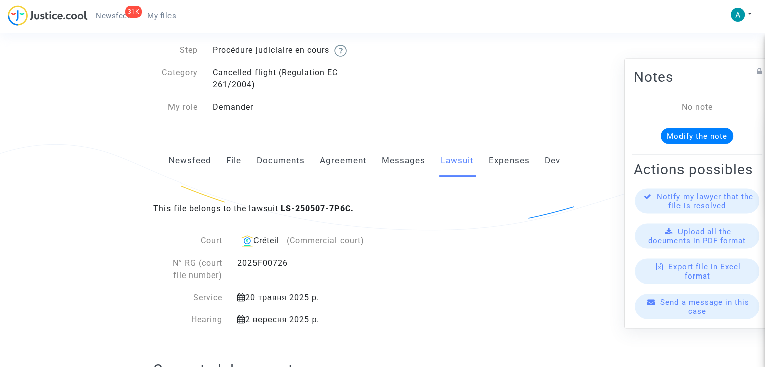
scroll to position [0, 0]
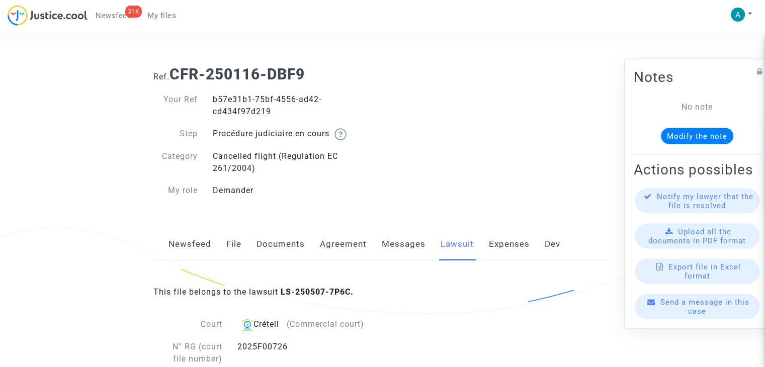
click at [195, 255] on link "Newsfeed" at bounding box center [190, 244] width 43 height 33
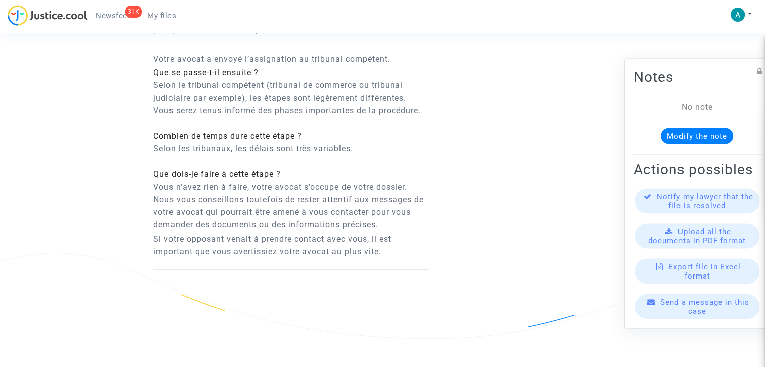
scroll to position [575, 0]
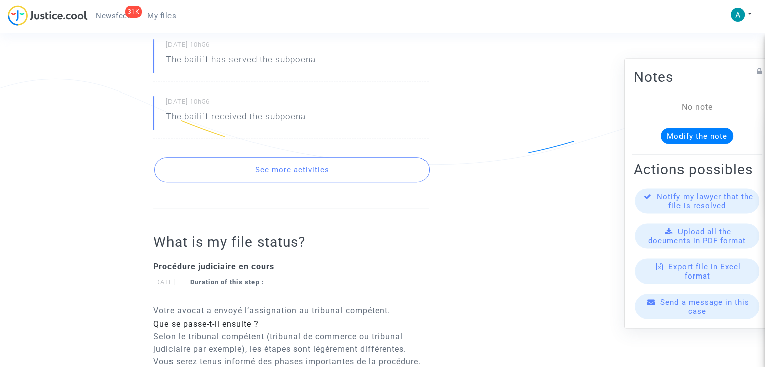
click at [311, 172] on button "See more activities" at bounding box center [291, 169] width 275 height 25
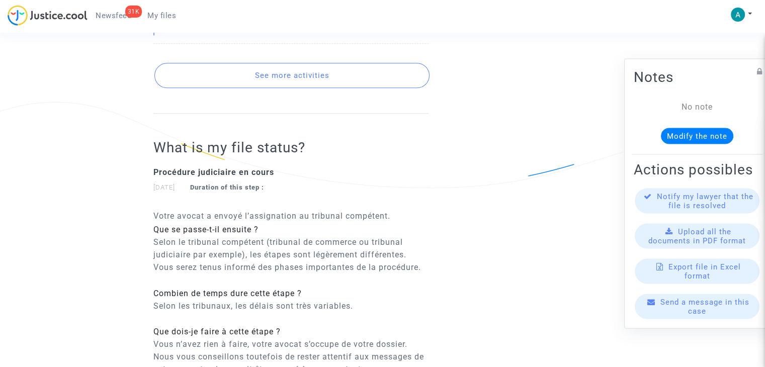
scroll to position [826, 0]
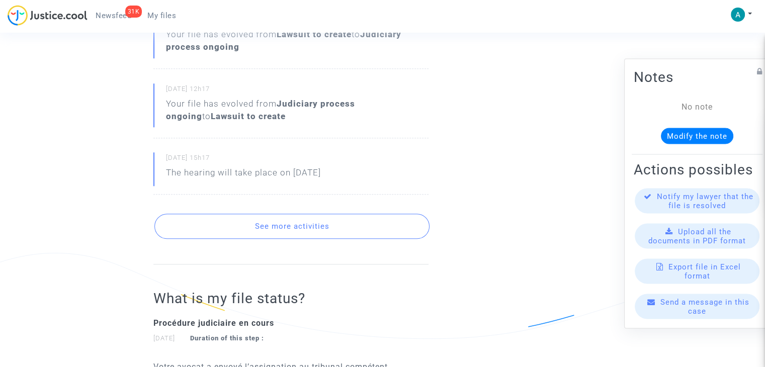
click at [311, 221] on button "See more activities" at bounding box center [291, 226] width 275 height 25
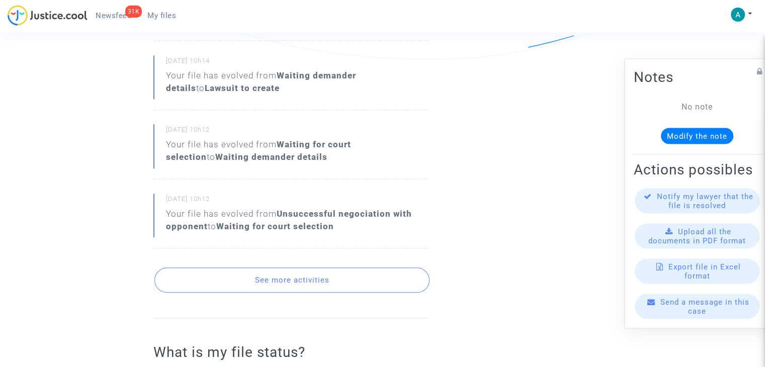
scroll to position [1128, 0]
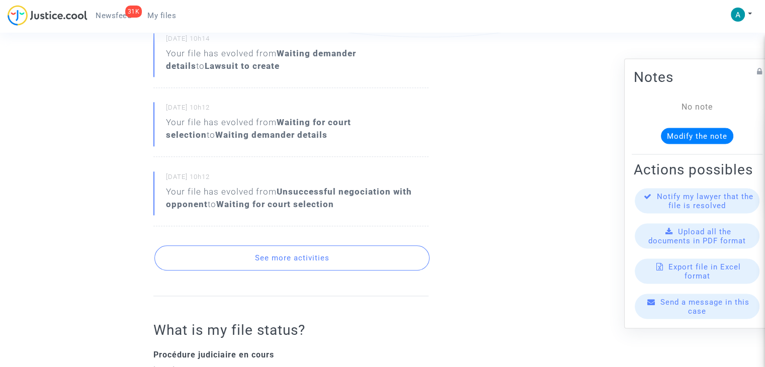
click at [329, 255] on button "See more activities" at bounding box center [291, 258] width 275 height 25
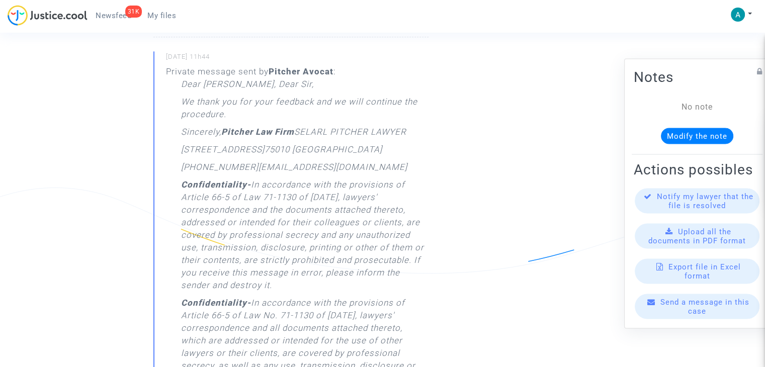
scroll to position [1329, 0]
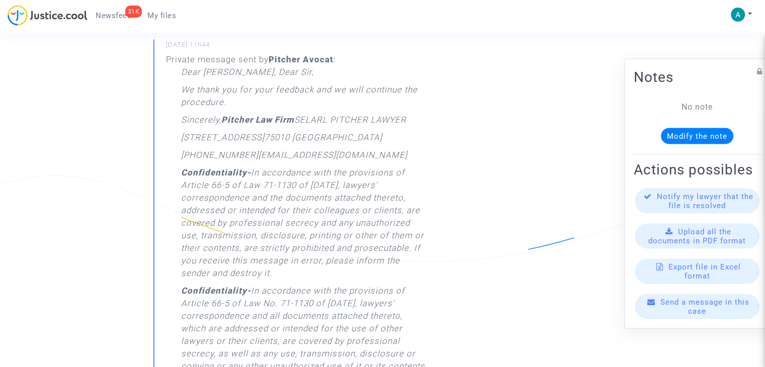
click at [302, 177] on p "Confidentiality- In accordance with the provisions of Article 66-5 of Law 71-11…" at bounding box center [305, 226] width 248 height 118
click at [226, 157] on p "01.45.49.09.34" at bounding box center [219, 158] width 77 height 18
click at [248, 118] on strong "Pitcher Law Firm" at bounding box center [257, 120] width 73 height 10
click at [219, 162] on p "01.45.49.09.34" at bounding box center [219, 158] width 77 height 18
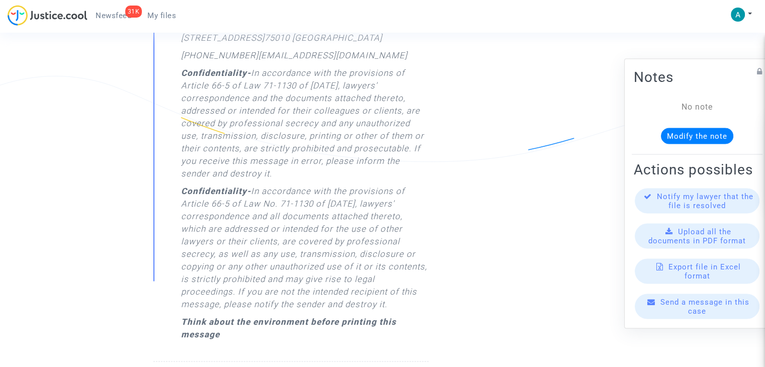
scroll to position [1430, 0]
click at [299, 131] on icon "Confidentiality- In accordance with the provisions of Article 66-5 of Law 71-11…" at bounding box center [302, 122] width 243 height 111
click at [268, 202] on icon "Confidentiality- In accordance with the provisions of Article 66-5 of Law No. 7…" at bounding box center [304, 246] width 246 height 123
click at [255, 249] on icon "Confidentiality- In accordance with the provisions of Article 66-5 of Law No. 7…" at bounding box center [304, 246] width 246 height 123
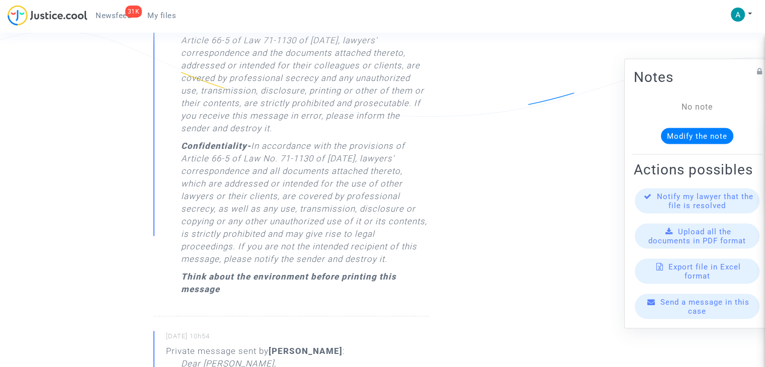
scroll to position [1531, 0]
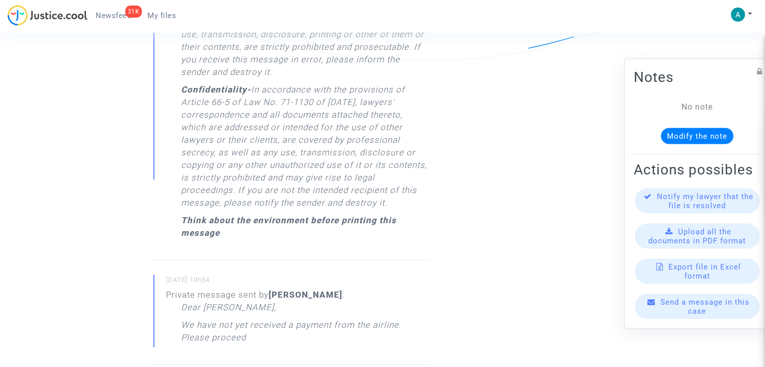
click at [306, 222] on strong "Think about the environment before printing this message" at bounding box center [288, 226] width 215 height 23
click at [247, 216] on strong "Think about the environment before printing this message" at bounding box center [288, 226] width 215 height 23
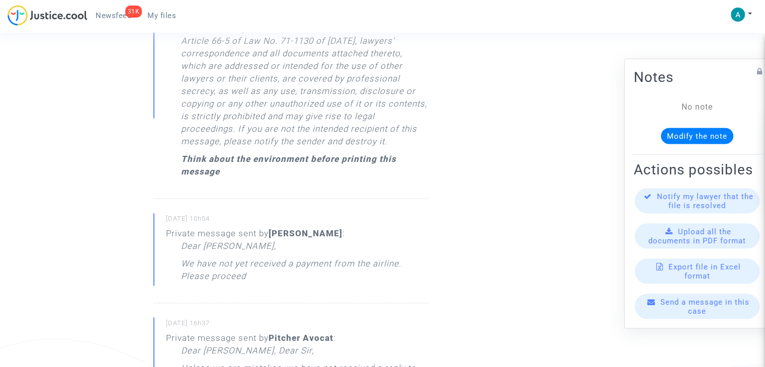
scroll to position [1682, 0]
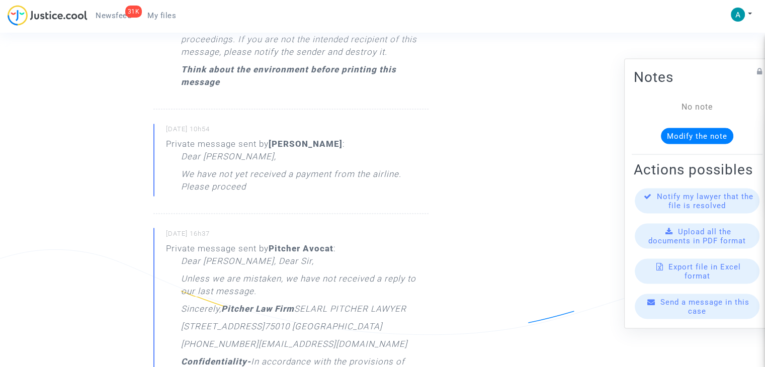
click at [314, 147] on div "Private message sent by Emmanuelle DANDJINOU : Dear Pitcher, We have not yet re…" at bounding box center [297, 168] width 263 height 60
click at [314, 174] on p "We have not yet received a payment from the airline. Please proceed" at bounding box center [305, 183] width 248 height 30
click at [251, 210] on div "15/04/2025 - 10h54 Private message sent by Emmanuelle DANDJINOU : Dear Pitcher,…" at bounding box center [290, 169] width 275 height 90
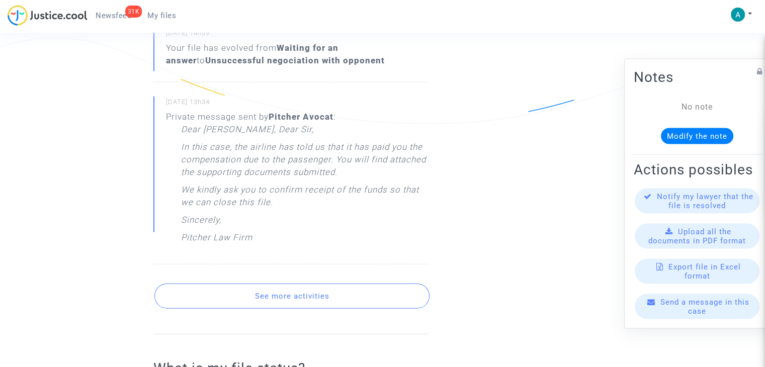
scroll to position [2336, 0]
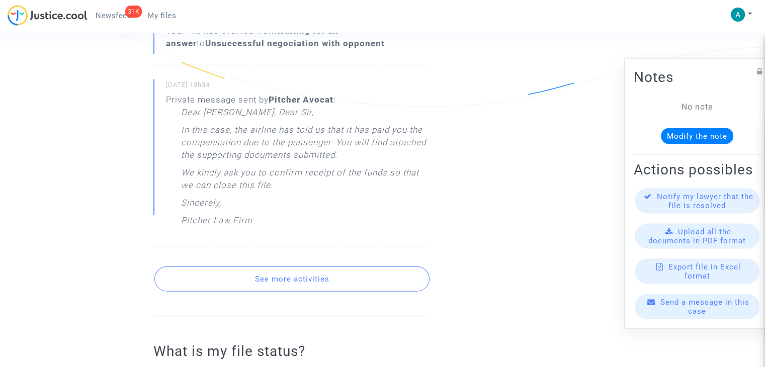
click at [296, 271] on button "See more activities" at bounding box center [291, 279] width 275 height 25
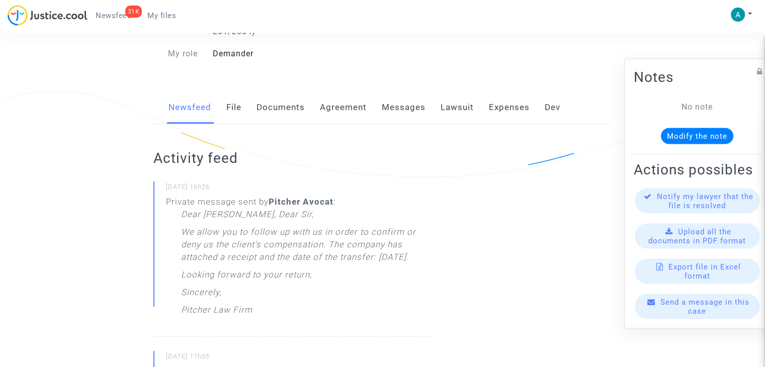
scroll to position [71, 0]
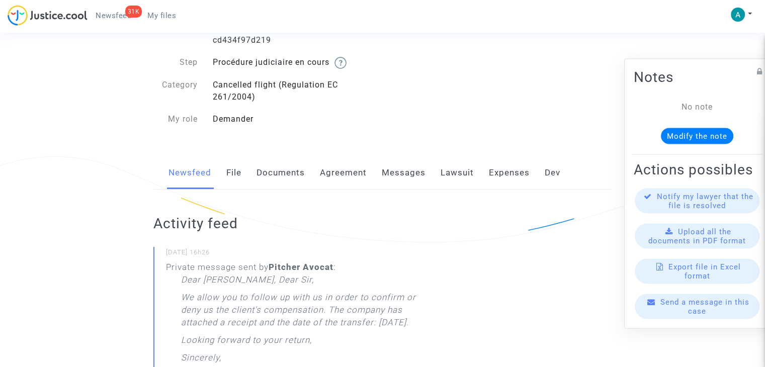
click at [289, 175] on link "Documents" at bounding box center [281, 172] width 48 height 33
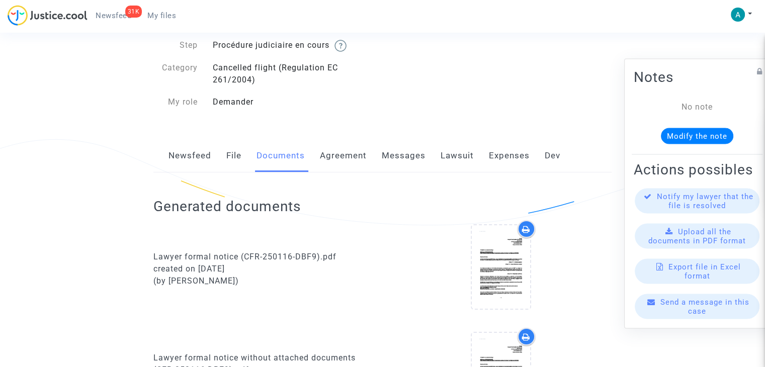
scroll to position [69, 0]
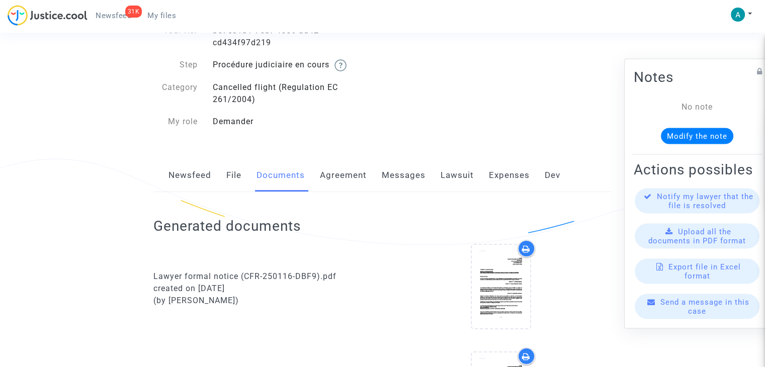
click at [525, 176] on link "Expenses" at bounding box center [509, 175] width 41 height 33
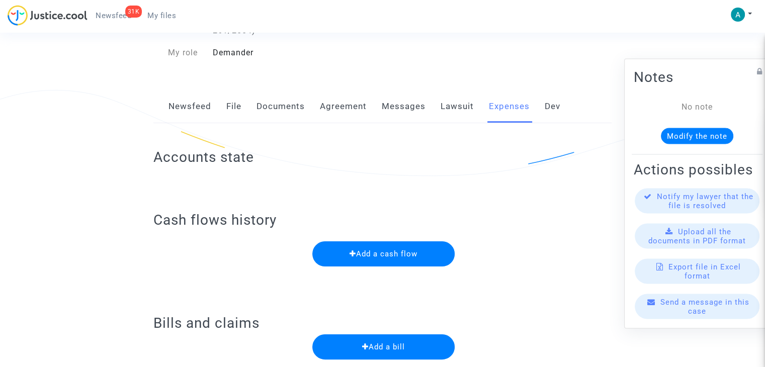
scroll to position [143, 0]
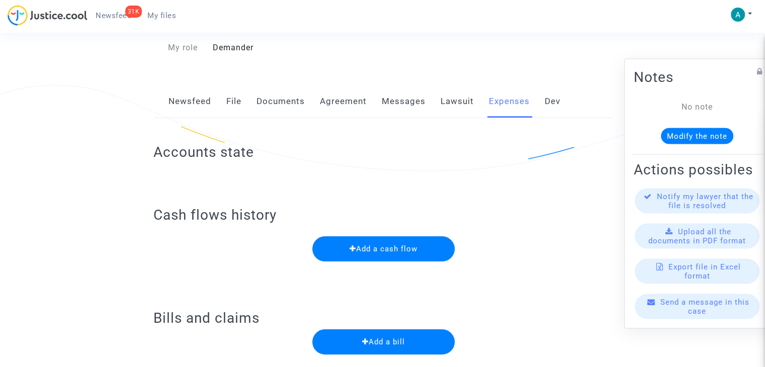
click at [555, 99] on link "Dev" at bounding box center [553, 101] width 16 height 33
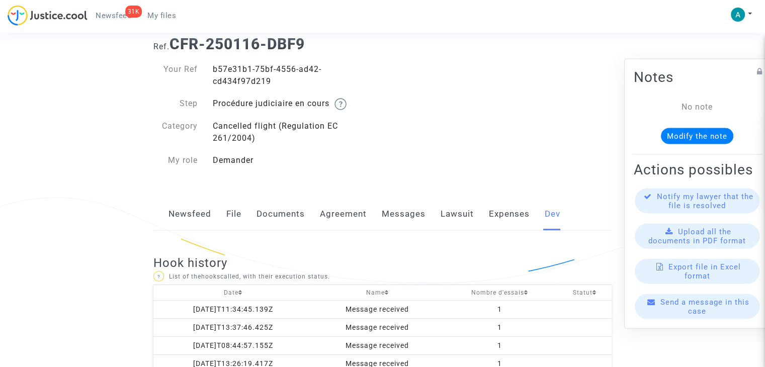
scroll to position [54, 0]
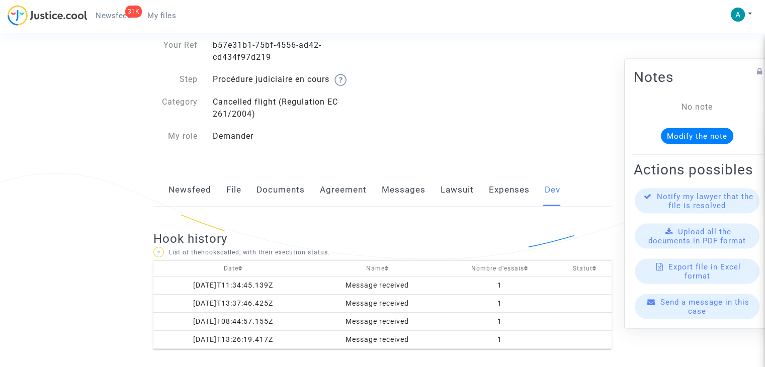
click at [231, 196] on link "File" at bounding box center [233, 190] width 15 height 33
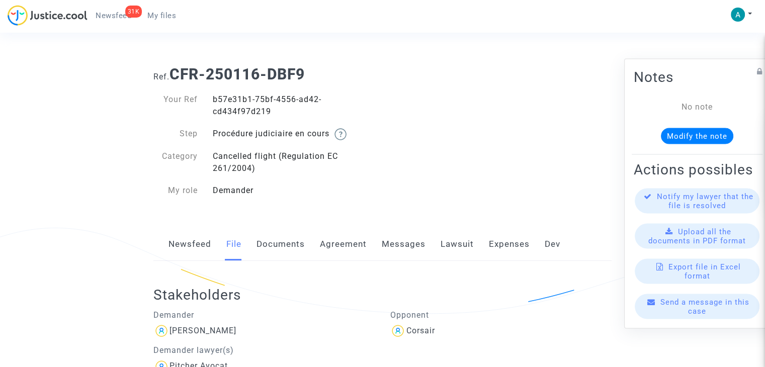
click at [184, 246] on link "Newsfeed" at bounding box center [190, 244] width 43 height 33
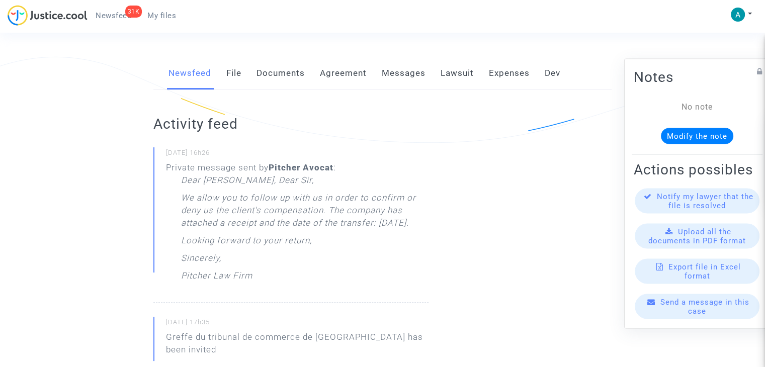
scroll to position [201, 0]
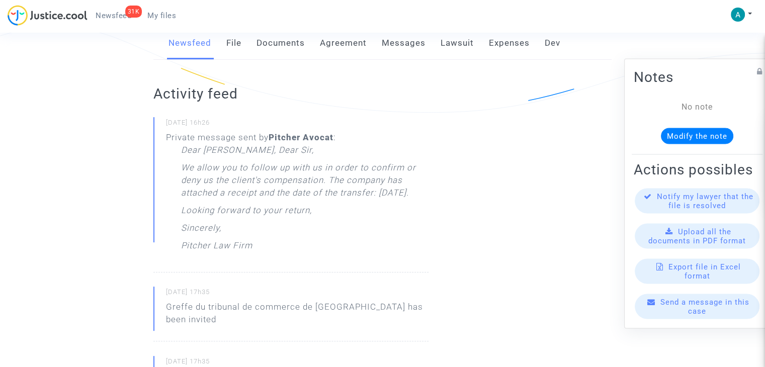
click at [316, 204] on p "We allow you to follow up with us in order to confirm or deny us the client's c…" at bounding box center [305, 183] width 248 height 43
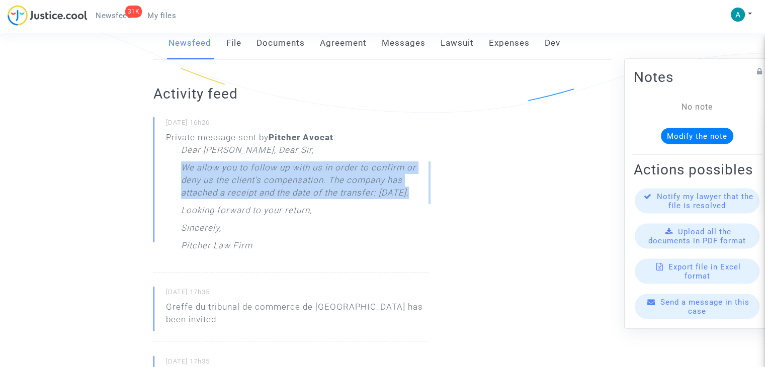
click at [316, 204] on p "We allow you to follow up with us in order to confirm or deny us the client's c…" at bounding box center [305, 183] width 248 height 43
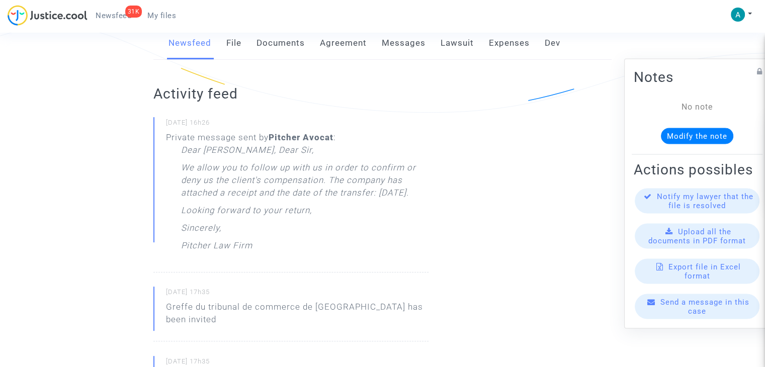
click at [262, 243] on div "Dear Madam, Dear Sir, We allow you to follow up with us in order to confirm or …" at bounding box center [305, 200] width 248 height 113
click at [189, 239] on p "Sincerely," at bounding box center [201, 231] width 40 height 18
click at [200, 257] on p "Pitcher Law Firm" at bounding box center [216, 248] width 71 height 18
click at [179, 129] on small "25/08/2025 - 16h26" at bounding box center [297, 124] width 263 height 13
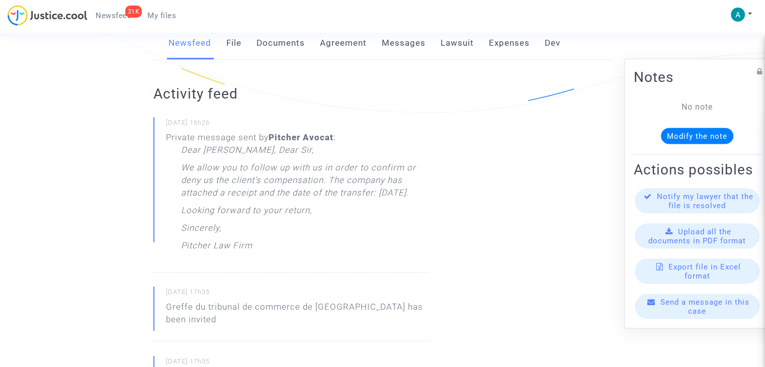
click at [243, 137] on div "Private message sent by Pitcher Avocat : Dear Madam, Dear Sir, We allow you to …" at bounding box center [297, 194] width 263 height 126
click at [242, 42] on div "Newsfeed File Documents Agreement Messages Lawsuit Expenses Dev" at bounding box center [382, 44] width 458 height 34
click at [238, 49] on link "File" at bounding box center [233, 43] width 15 height 33
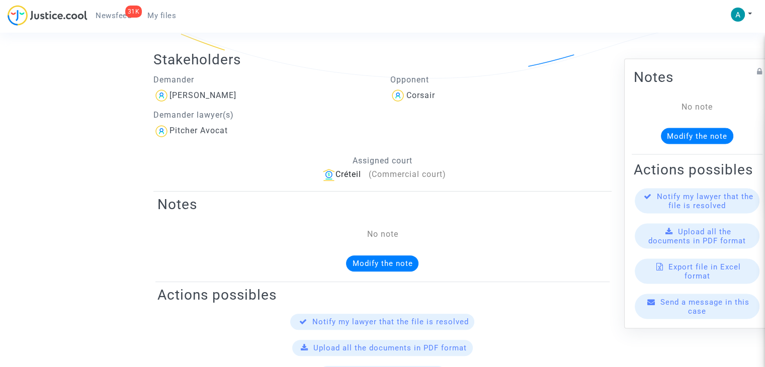
scroll to position [201, 0]
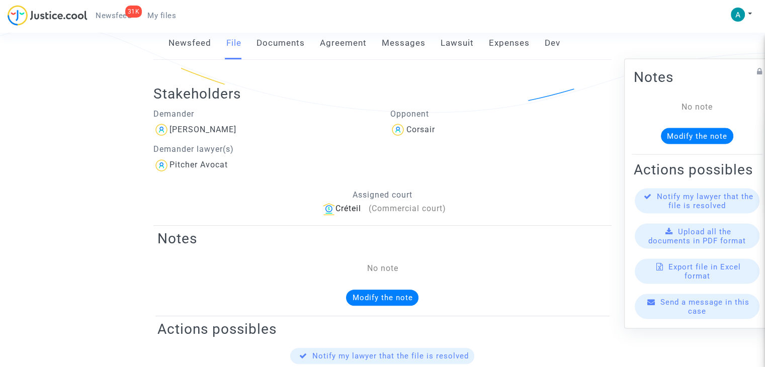
click at [294, 50] on link "Documents" at bounding box center [281, 43] width 48 height 33
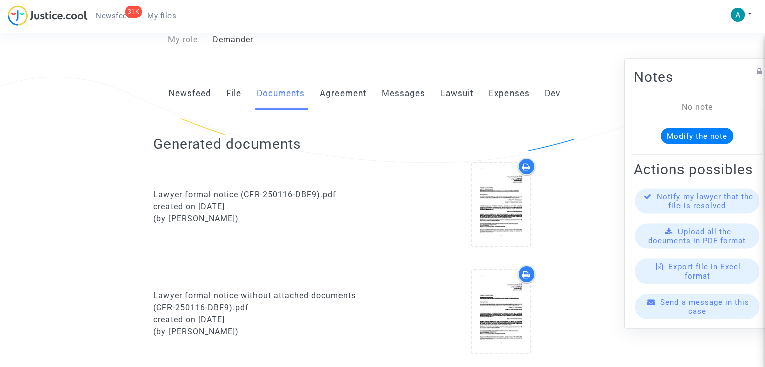
scroll to position [201, 0]
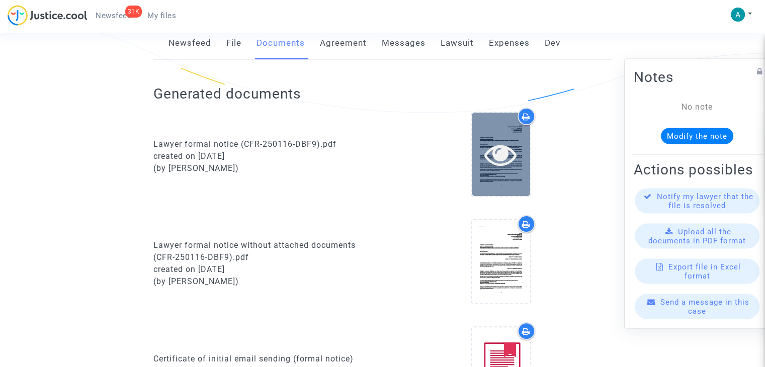
click at [506, 163] on icon at bounding box center [501, 154] width 33 height 32
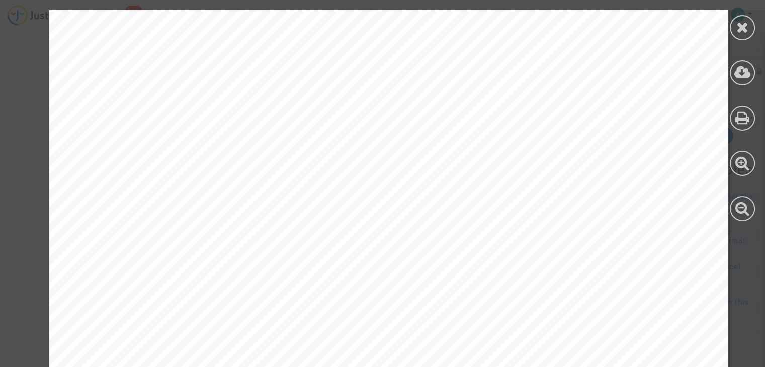
scroll to position [302, 0]
drag, startPoint x: 128, startPoint y: 79, endPoint x: 286, endPoint y: 137, distance: 168.3
click at [293, 145] on div "Corsair Aeroport Pole Caraibes Zone de Fret Zone de Fret 97139 Les Abymes, Fran…" at bounding box center [388, 188] width 679 height 960
click at [266, 131] on div "Corsair Aeroport Pole Caraibes Zone de Fret Zone de Fret 97139 Les Abymes, Fran…" at bounding box center [388, 188] width 679 height 960
drag, startPoint x: 105, startPoint y: 78, endPoint x: 92, endPoint y: 76, distance: 13.2
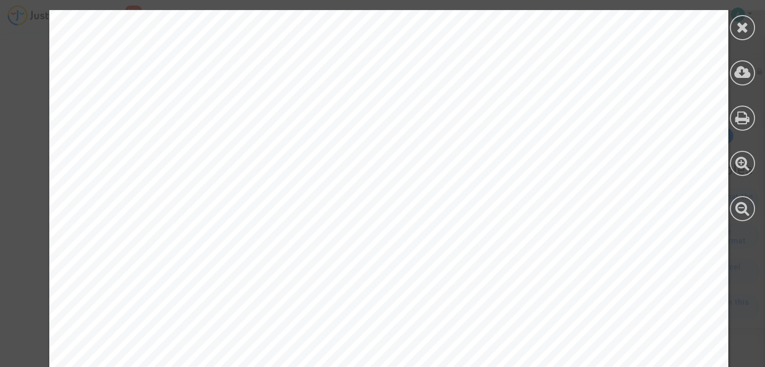
click at [92, 78] on div "Corsair Aeroport Pole Caraibes Zone de Fret Zone de Fret 97139 Les Abymes, Fran…" at bounding box center [388, 188] width 679 height 960
click at [109, 77] on span "Madame, Monsieur," at bounding box center [160, 76] width 113 height 12
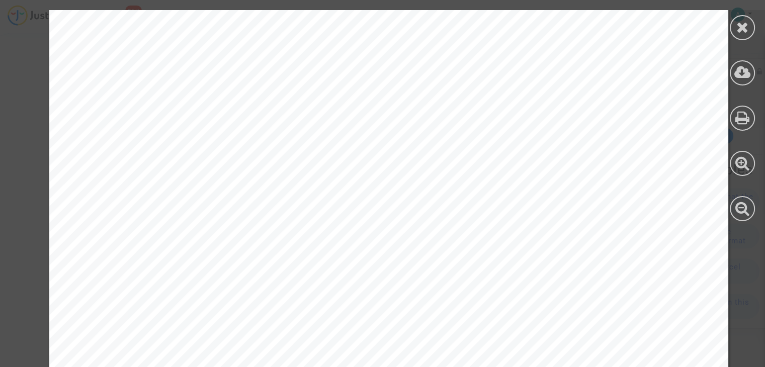
click at [108, 84] on div "Corsair Aeroport Pole Caraibes Zone de Fret Zone de Fret 97139 Les Abymes, Fran…" at bounding box center [388, 188] width 679 height 960
drag, startPoint x: 101, startPoint y: 77, endPoint x: 121, endPoint y: 77, distance: 19.6
click at [121, 77] on span "Madame, Monsieur," at bounding box center [160, 76] width 113 height 12
click at [90, 75] on div "Corsair Aeroport Pole Caraibes Zone de Fret Zone de Fret 97139 Les Abymes, Fran…" at bounding box center [388, 188] width 679 height 960
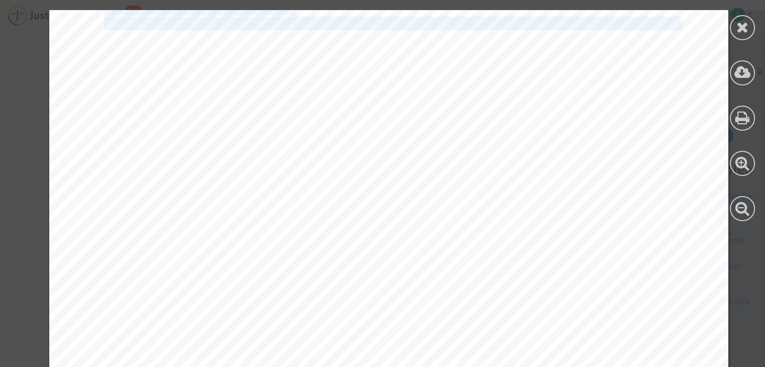
drag, startPoint x: 96, startPoint y: 79, endPoint x: 381, endPoint y: 154, distance: 295.0
click at [379, 157] on div "Corsair Aeroport Pole Caraibes Zone de Fret Zone de Fret 97139 Les Abymes, Fran…" at bounding box center [388, 188] width 679 height 960
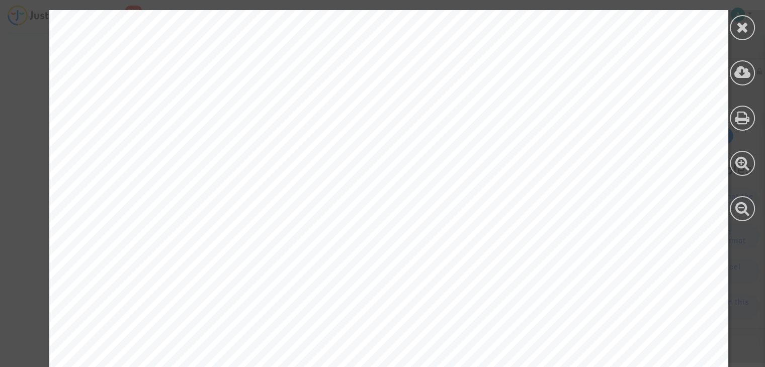
scroll to position [604, 0]
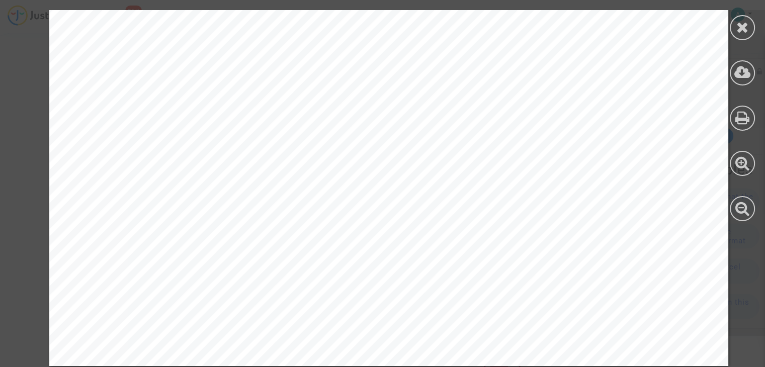
click at [496, 172] on span "Le virement devra être réalisé sur le compte Carpa dont les coordonnées se trou…" at bounding box center [386, 172] width 564 height 12
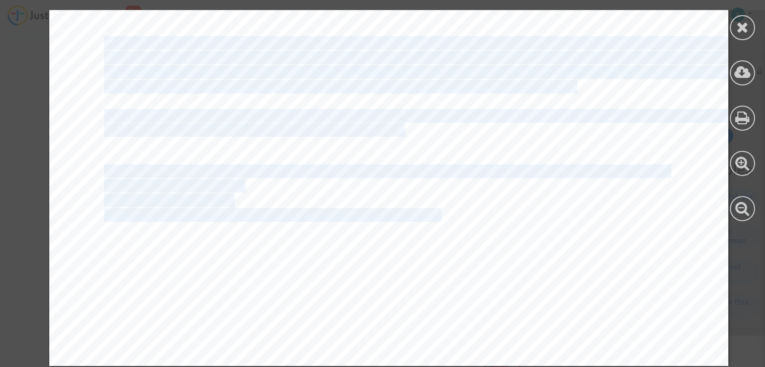
drag, startPoint x: 437, startPoint y: 208, endPoint x: 383, endPoint y: 188, distance: 57.2
copy div "Corsair Aeroport Pole Caraibes Zone de Fret Zone de Fret 97139 Les Abymes, Fran…"
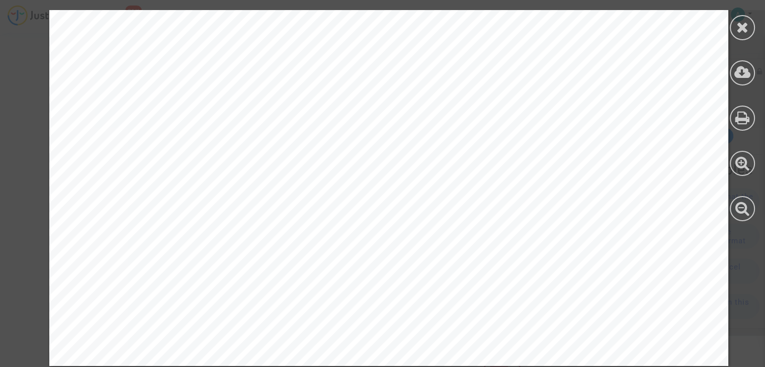
click at [750, 32] on div at bounding box center [742, 27] width 25 height 25
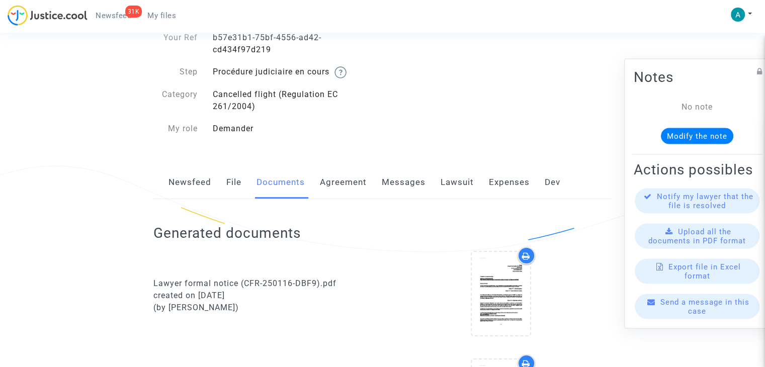
scroll to position [50, 0]
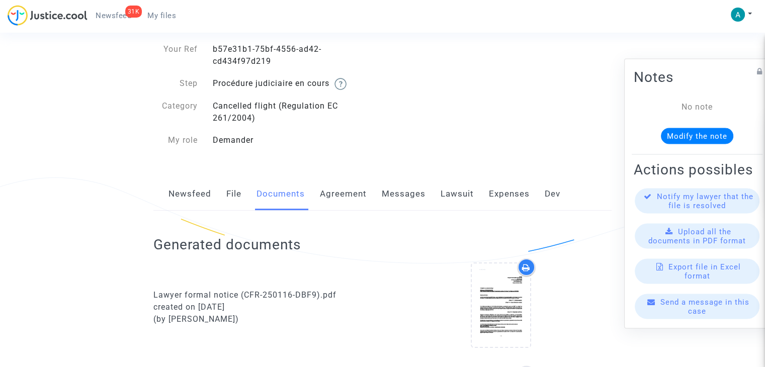
click at [393, 193] on link "Messages" at bounding box center [404, 194] width 44 height 33
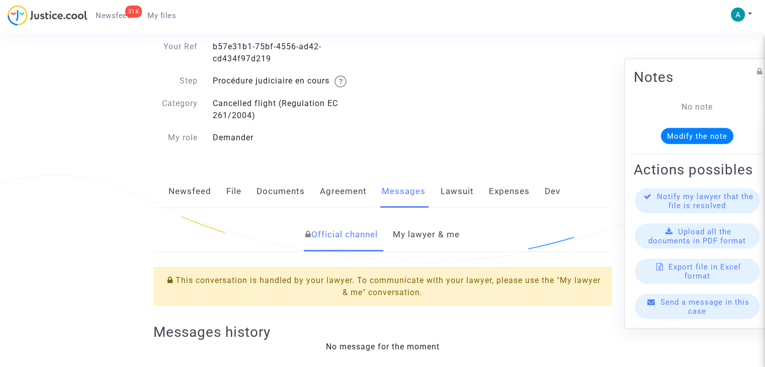
scroll to position [151, 0]
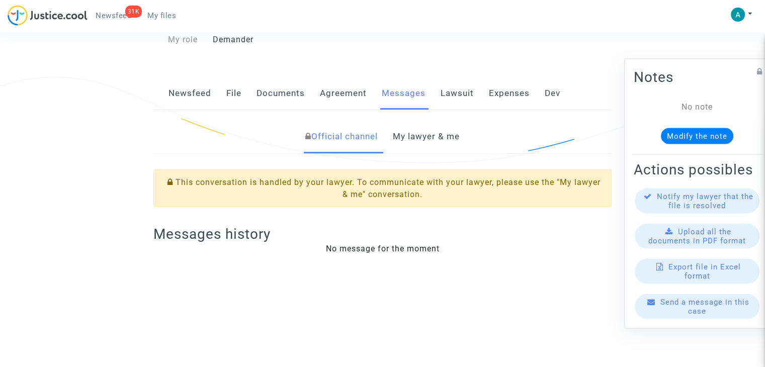
click at [440, 137] on link "My lawyer & me" at bounding box center [426, 136] width 67 height 33
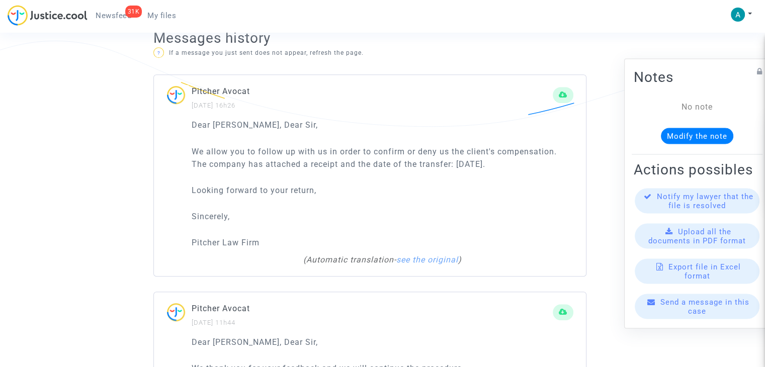
scroll to position [553, 0]
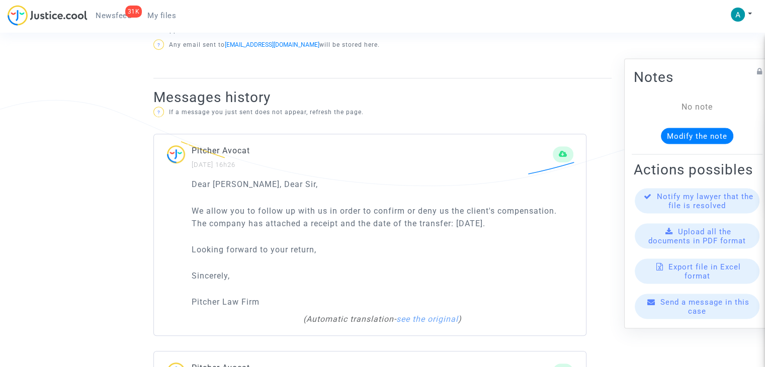
click at [280, 254] on p "Looking forward to your return," at bounding box center [383, 250] width 382 height 13
click at [555, 151] on button at bounding box center [563, 154] width 21 height 16
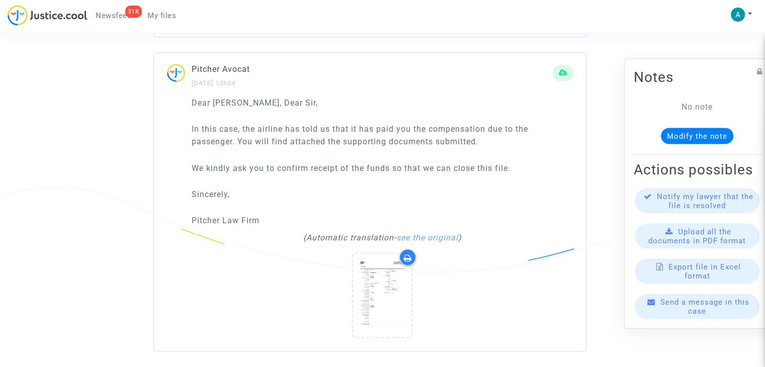
scroll to position [1797, 0]
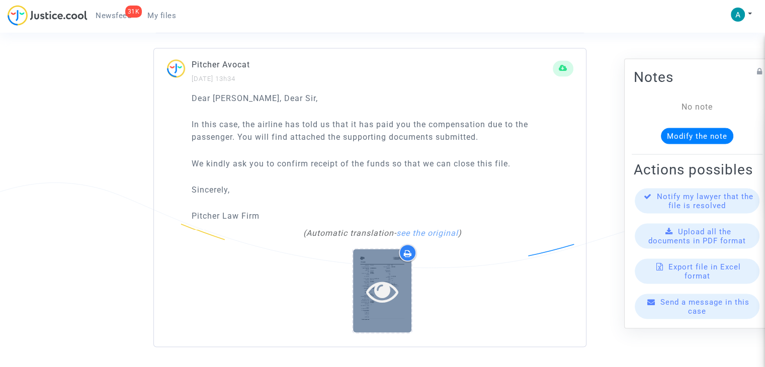
click at [383, 300] on icon at bounding box center [382, 291] width 33 height 32
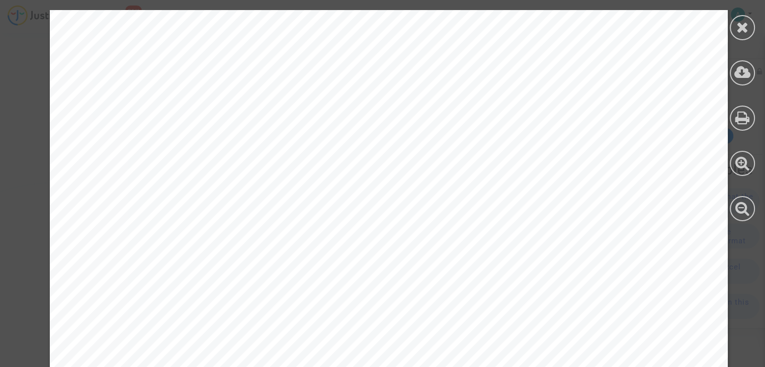
scroll to position [0, 0]
click at [747, 76] on icon at bounding box center [743, 72] width 17 height 15
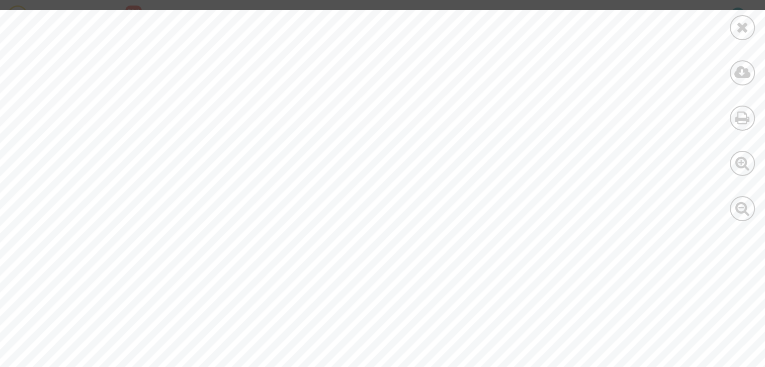
scroll to position [1157, 0]
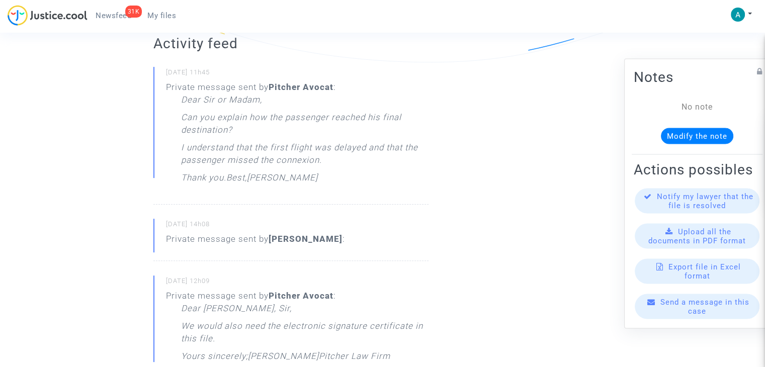
scroll to position [201, 0]
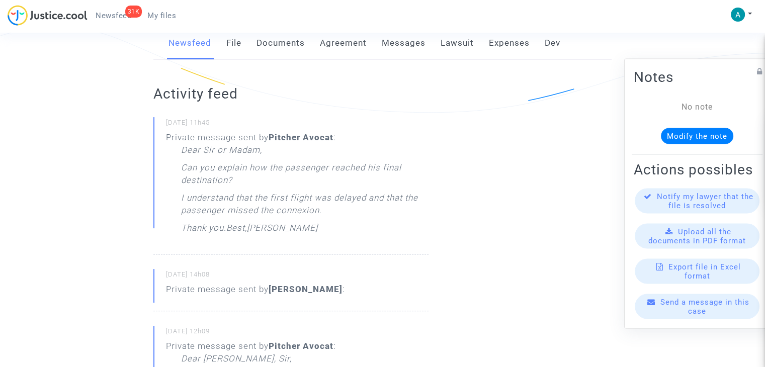
click at [663, 314] on span "Send a message in this case" at bounding box center [705, 307] width 89 height 18
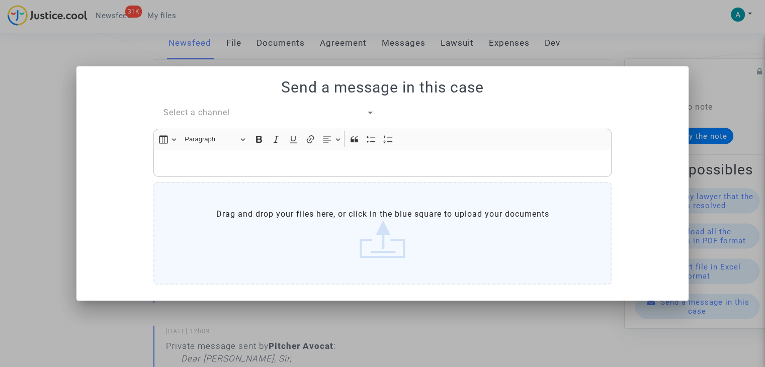
click at [193, 111] on span "Select a channel" at bounding box center [197, 113] width 66 height 10
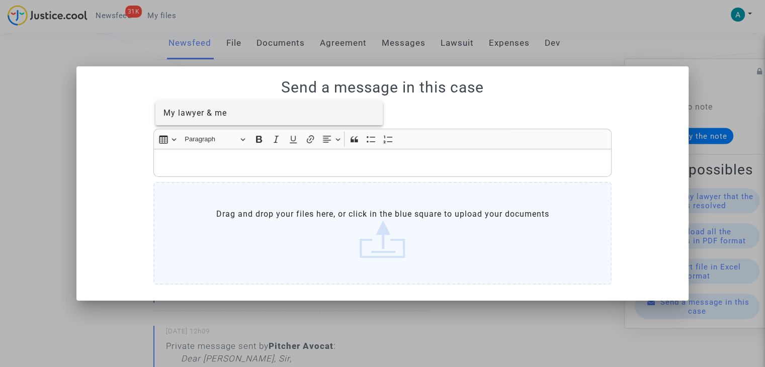
click at [228, 123] on span "My lawyer & me" at bounding box center [270, 113] width 212 height 24
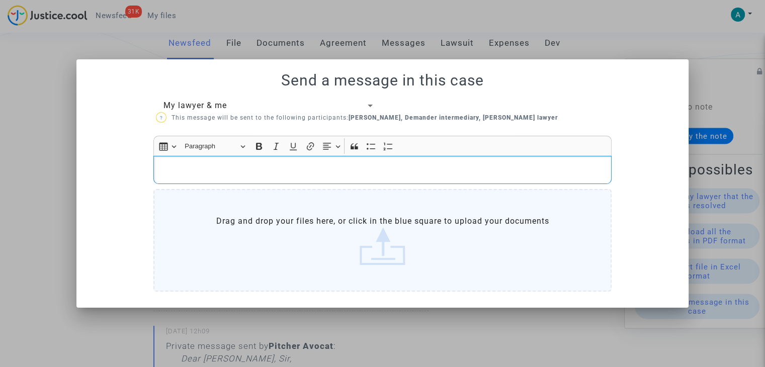
click at [213, 168] on p "Rich Text Editor, main" at bounding box center [383, 170] width 448 height 13
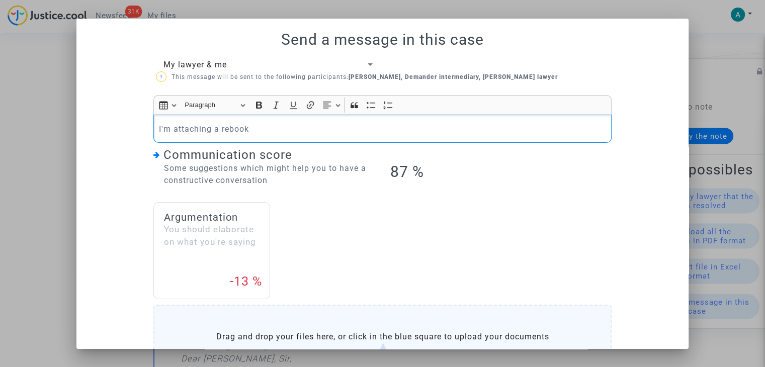
click at [159, 130] on p "I'm attaching a rebook" at bounding box center [383, 129] width 448 height 13
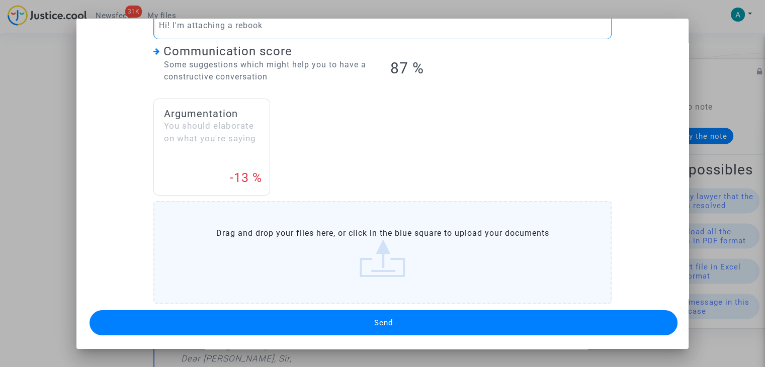
scroll to position [53, 0]
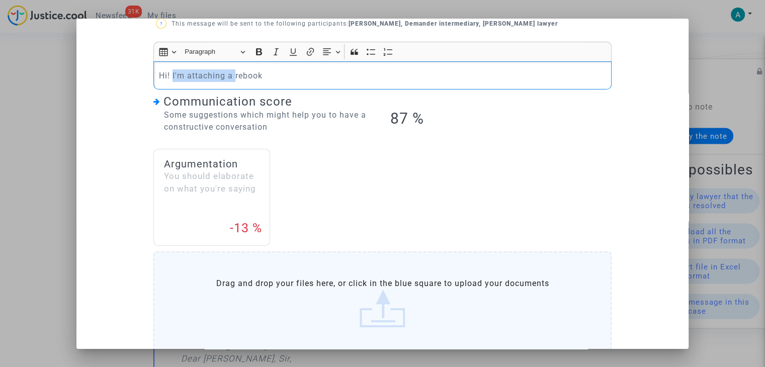
drag, startPoint x: 232, startPoint y: 72, endPoint x: 169, endPoint y: 73, distance: 63.4
click at [169, 73] on p "Hi! I'm attaching a rebook" at bounding box center [383, 75] width 448 height 13
click at [206, 78] on p "Hi! rebook" at bounding box center [383, 75] width 448 height 13
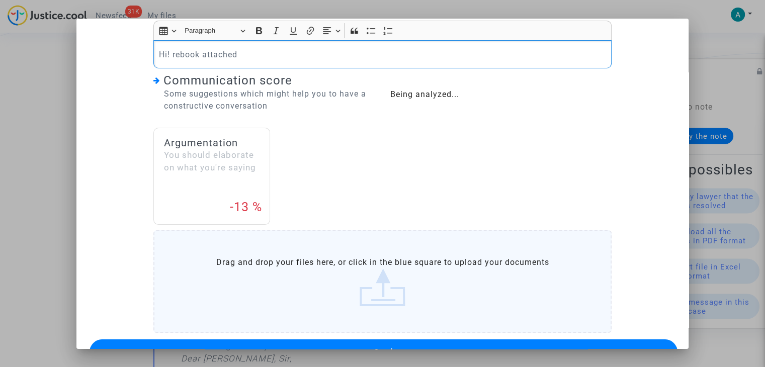
scroll to position [104, 0]
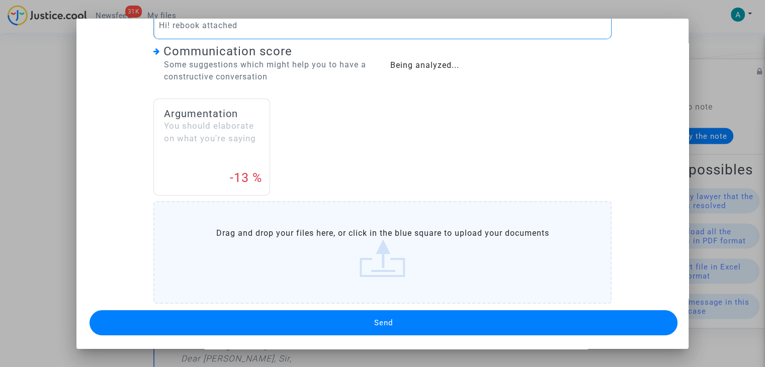
click at [392, 276] on label "Drag and drop your files here, or click in the blue square to upload your docum…" at bounding box center [382, 252] width 458 height 103
click at [0, 0] on input "Drag and drop your files here, or click in the blue square to upload your docum…" at bounding box center [0, 0] width 0 height 0
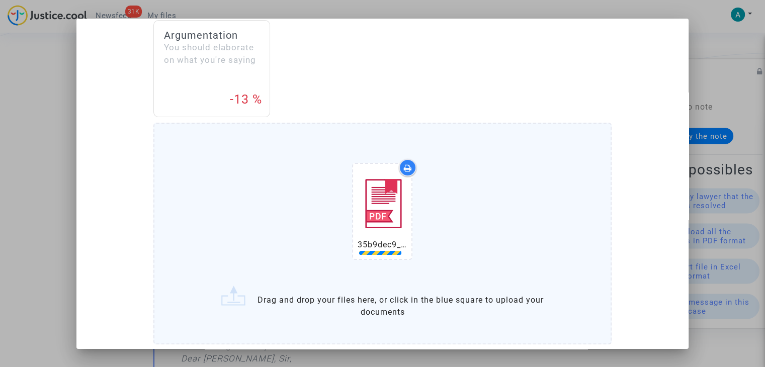
scroll to position [223, 0]
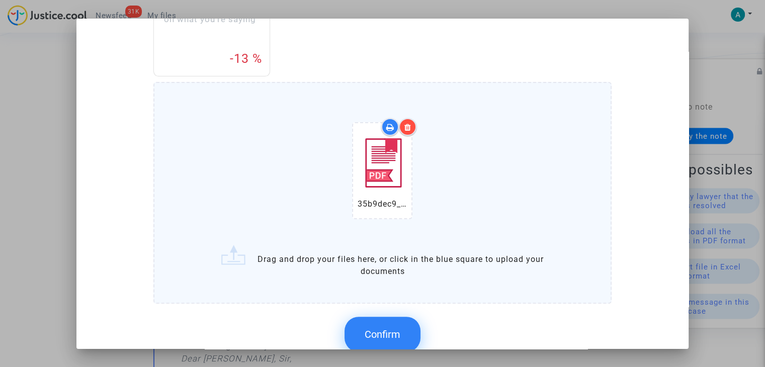
click at [389, 326] on button "Confirm" at bounding box center [383, 334] width 76 height 35
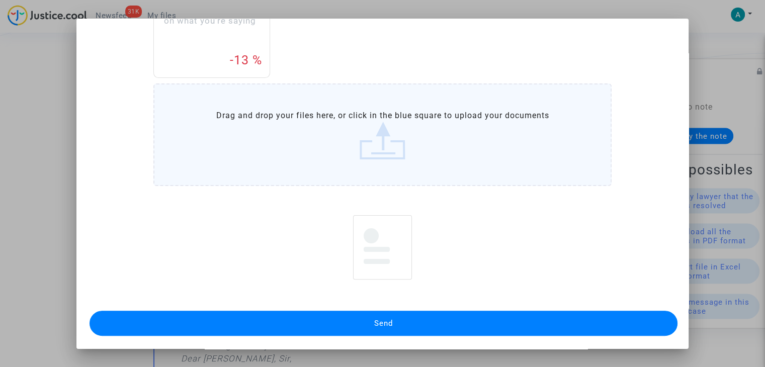
scroll to position [204, 0]
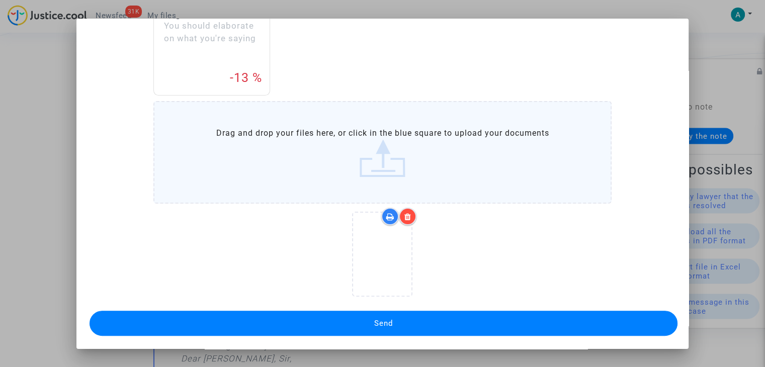
click at [386, 325] on span "Send" at bounding box center [383, 323] width 19 height 9
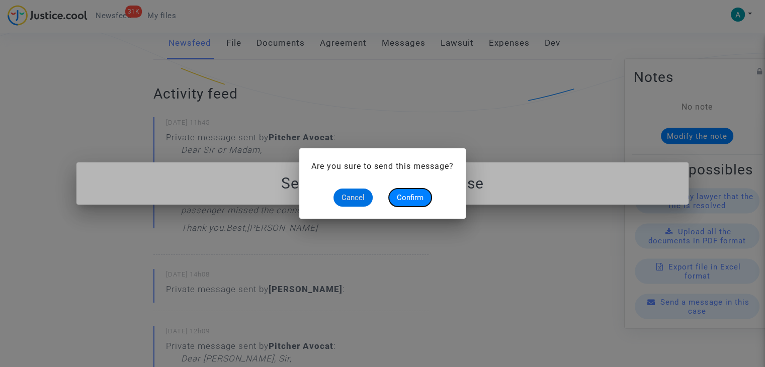
click at [407, 192] on button "Confirm" at bounding box center [410, 198] width 43 height 18
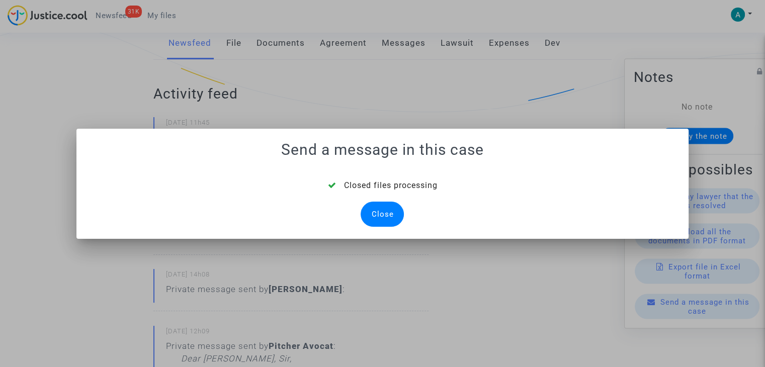
click at [378, 216] on div "Close" at bounding box center [382, 214] width 43 height 25
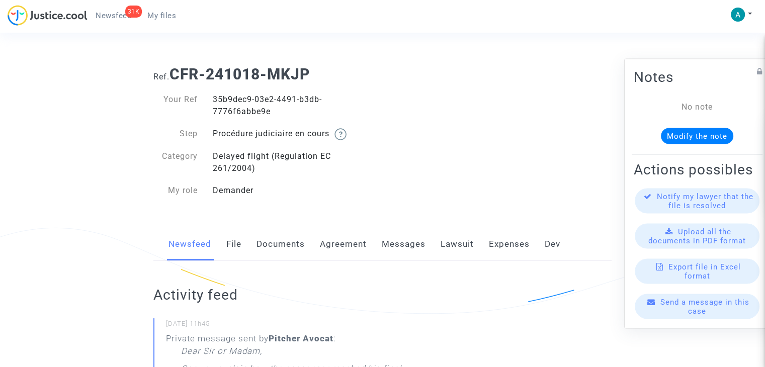
scroll to position [201, 0]
